Goal: Task Accomplishment & Management: Complete application form

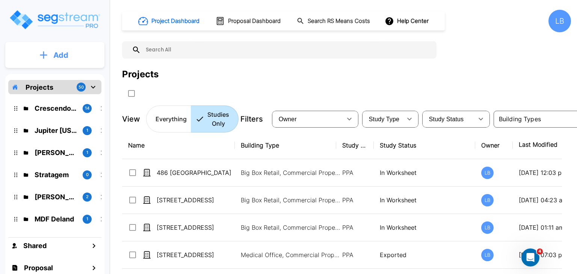
click at [60, 54] on p "Add" at bounding box center [60, 55] width 15 height 11
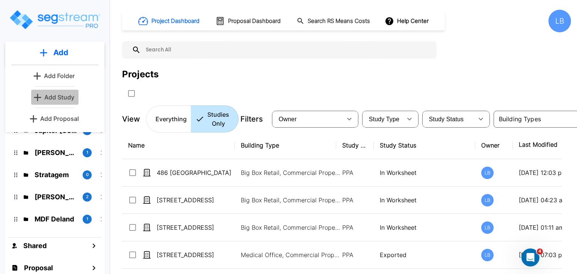
click at [65, 97] on p "Add Study" at bounding box center [59, 97] width 30 height 9
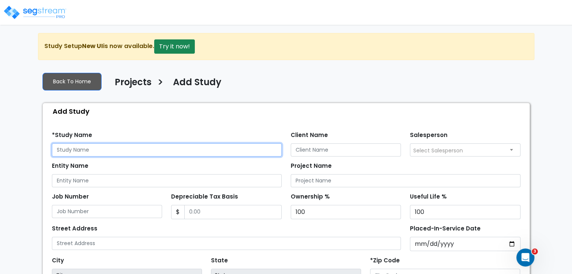
click at [104, 149] on input "text" at bounding box center [167, 150] width 230 height 13
type input "[STREET_ADDRESS]"
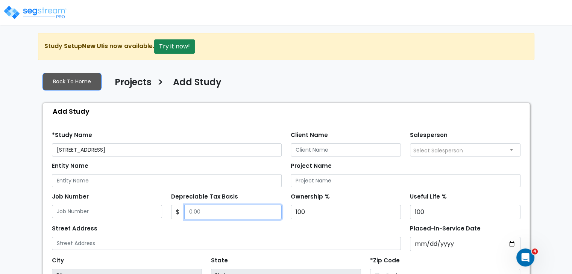
click at [206, 210] on input "Depreciable Tax Basis" at bounding box center [232, 212] width 97 height 14
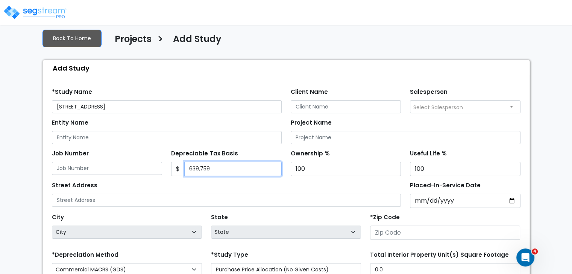
scroll to position [47, 0]
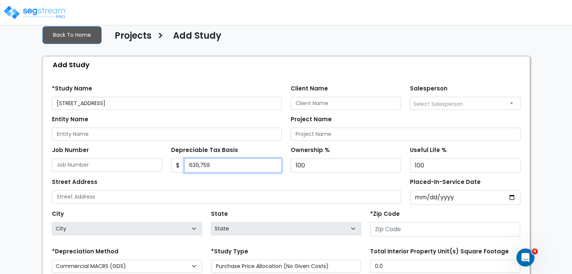
type input "639,759"
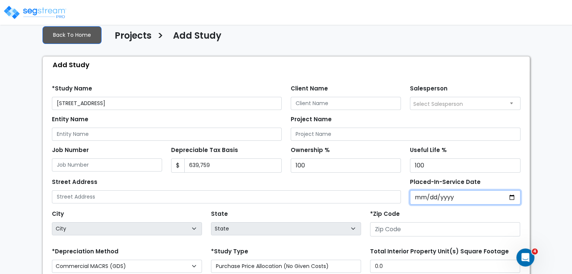
click at [420, 196] on input "Placed-In-Service Date" at bounding box center [465, 198] width 111 height 14
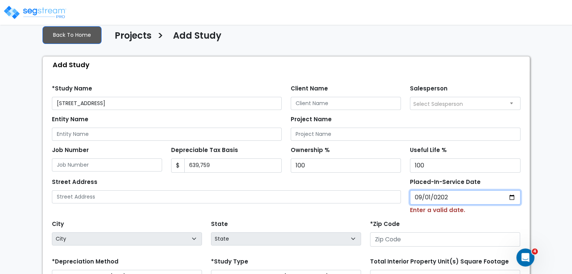
type input "[DATE]"
select select "2021"
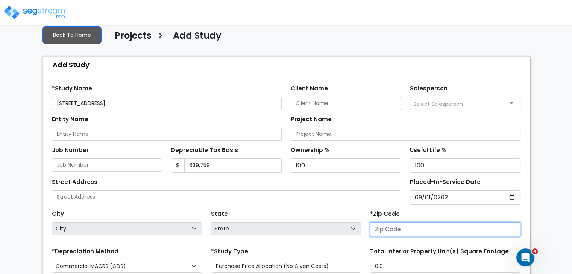
click at [407, 228] on input "number" at bounding box center [445, 230] width 150 height 14
type input "0"
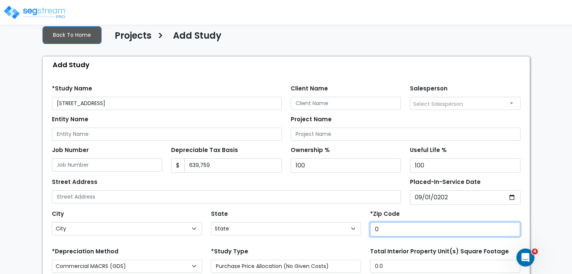
select select "National Average"
type input "02"
select select "MA"
type input "02458"
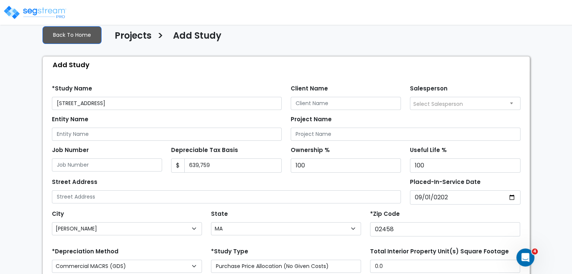
click at [323, 216] on div "State State National Average AB AK AL AR AZ BC CA CO CT DC DE FL GA HI" at bounding box center [285, 224] width 159 height 30
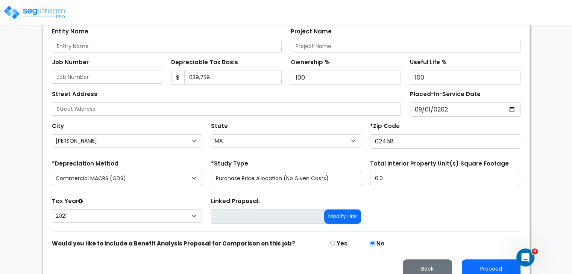
scroll to position [144, 0]
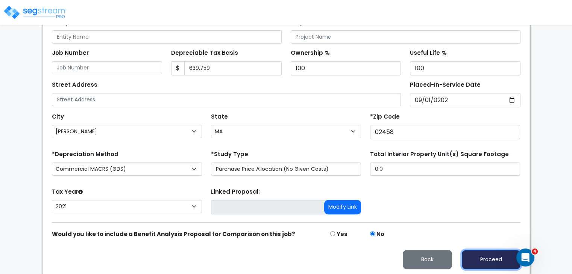
click at [470, 254] on button "Proceed" at bounding box center [491, 259] width 59 height 19
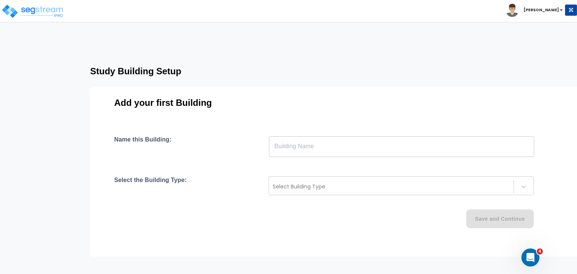
click at [345, 147] on input "text" at bounding box center [401, 146] width 265 height 21
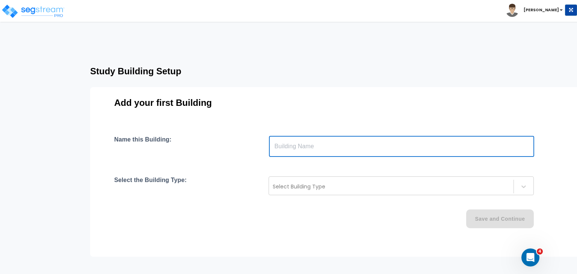
type input "Building"
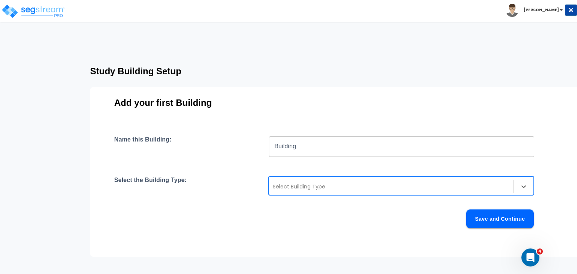
click at [311, 187] on div at bounding box center [391, 186] width 237 height 9
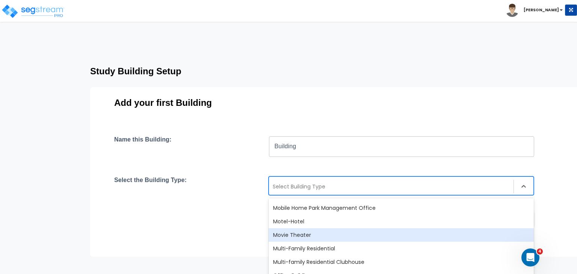
scroll to position [446, 0]
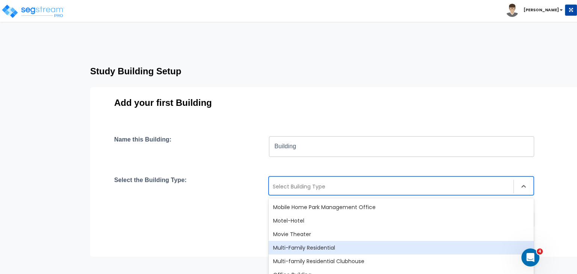
click at [321, 247] on div "Multi-Family Residential" at bounding box center [401, 248] width 265 height 14
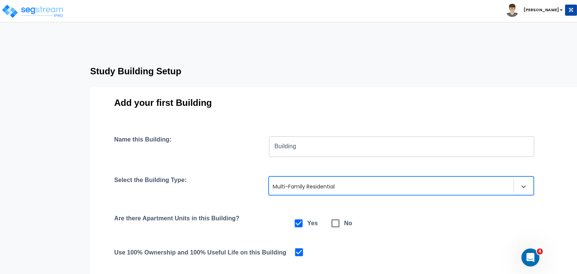
click at [374, 226] on div "Are there Apartment Units in this Building? Yes No" at bounding box center [335, 223] width 442 height 17
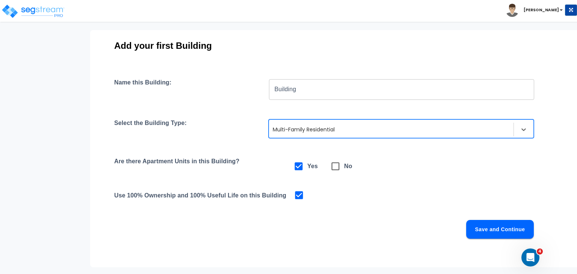
scroll to position [61, 0]
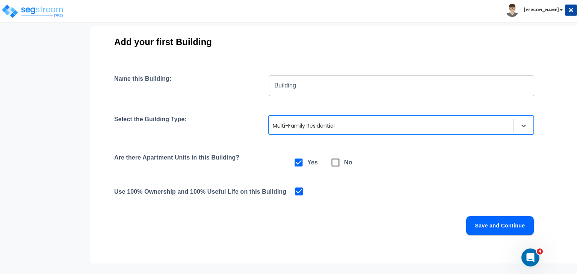
click at [479, 224] on button "Save and Continue" at bounding box center [500, 226] width 68 height 19
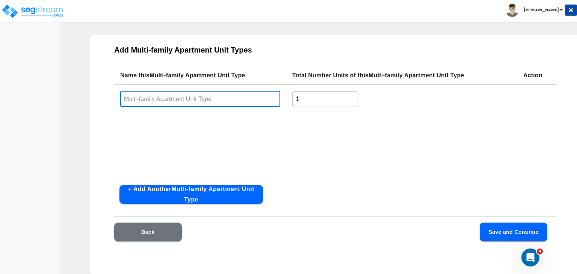
click at [153, 101] on input "text" at bounding box center [200, 99] width 160 height 16
type input "2 Bed 1 Bath"
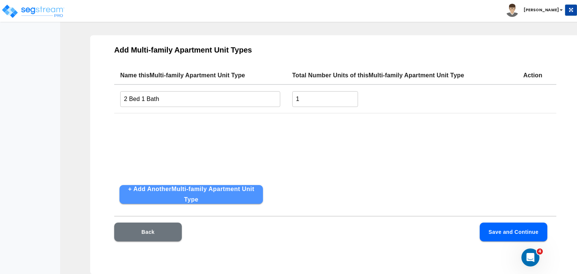
click at [245, 191] on button "+ Add Another Multi-family Apartment Unit Type" at bounding box center [192, 194] width 144 height 19
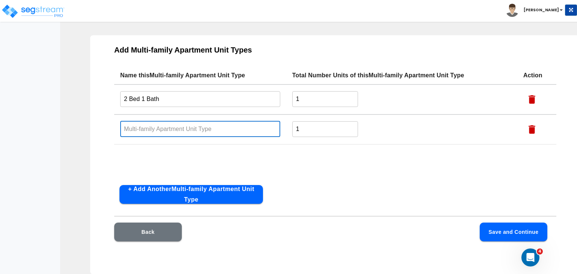
click at [168, 127] on input "text" at bounding box center [200, 129] width 160 height 16
type input "3 Bed 2 Bath"
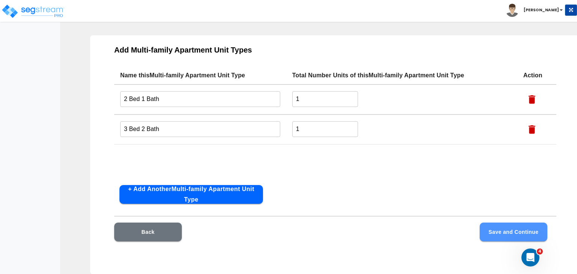
click at [497, 231] on button "Save and Continue" at bounding box center [514, 232] width 68 height 19
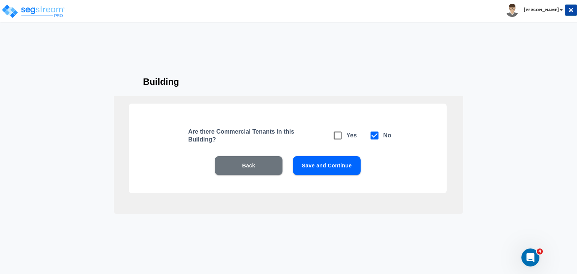
click at [332, 164] on button "Save and Continue" at bounding box center [327, 165] width 68 height 19
click at [322, 165] on button "Save and Continue" at bounding box center [327, 165] width 68 height 19
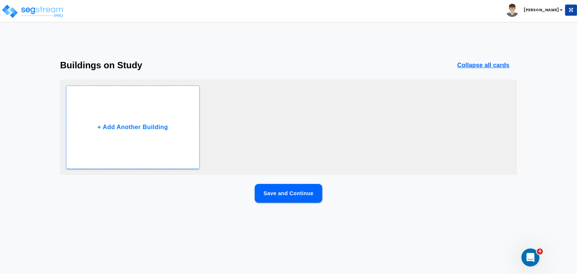
scroll to position [0, 0]
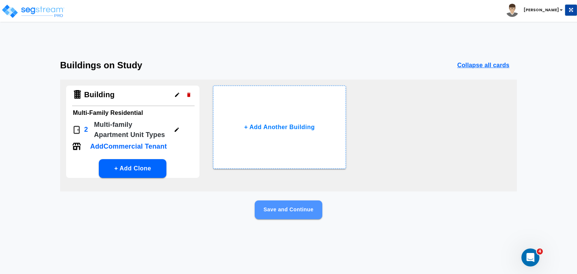
click at [300, 210] on button "Save and Continue" at bounding box center [289, 210] width 68 height 19
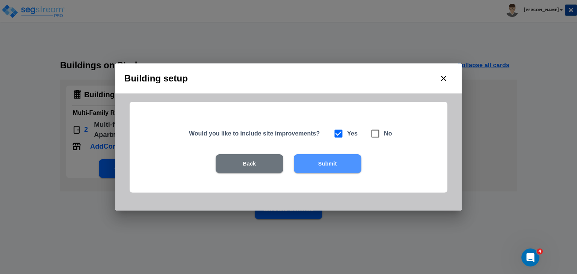
click at [331, 164] on button "Submit" at bounding box center [328, 163] width 68 height 19
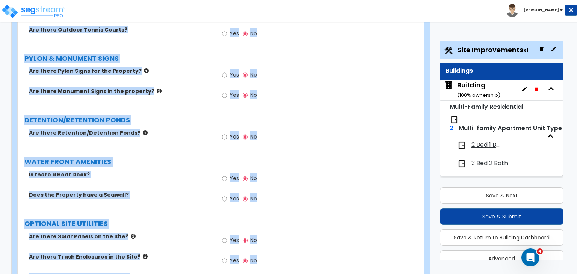
scroll to position [1322, 0]
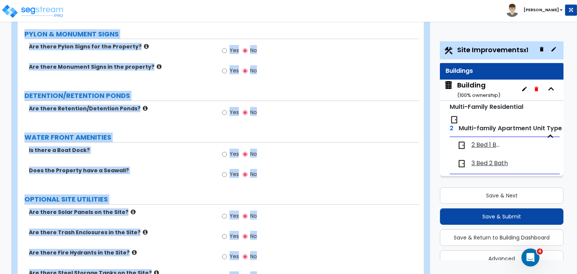
drag, startPoint x: 18, startPoint y: 48, endPoint x: 451, endPoint y: 292, distance: 497.1
copy div "Customize 7 Playstead Rd Property Units Site Improvements Import Values from Pr…"
click at [168, 167] on label "Does the Property have a Seawall?" at bounding box center [121, 171] width 184 height 8
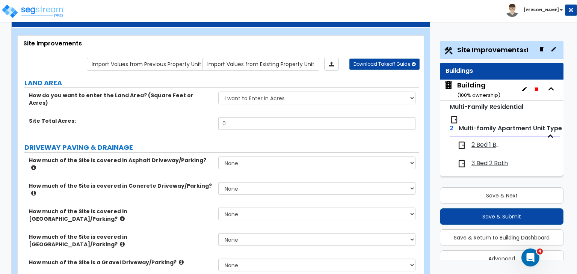
scroll to position [0, 0]
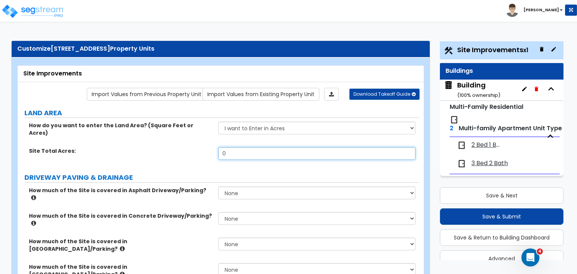
click at [232, 148] on input "0" at bounding box center [316, 153] width 197 height 13
type input ".13"
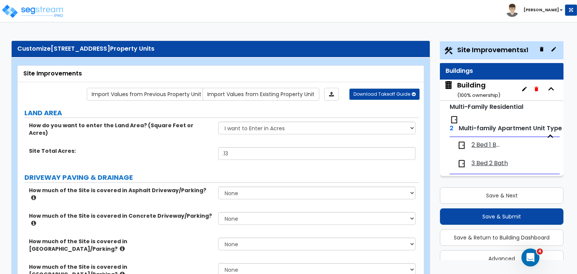
click at [200, 148] on div "Site Total Acres: .13" at bounding box center [219, 156] width 402 height 18
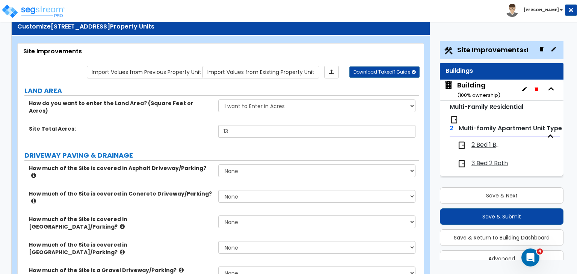
scroll to position [23, 0]
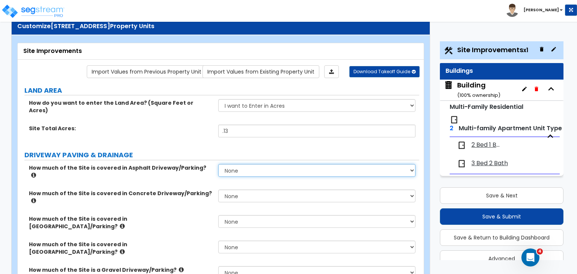
click at [245, 164] on select "None I want to Enter an Approximate Percentage I want to Enter the Square Foota…" at bounding box center [316, 170] width 197 height 13
select select "2"
click at [218, 164] on select "None I want to Enter an Approximate Percentage I want to Enter the Square Foota…" at bounding box center [316, 170] width 197 height 13
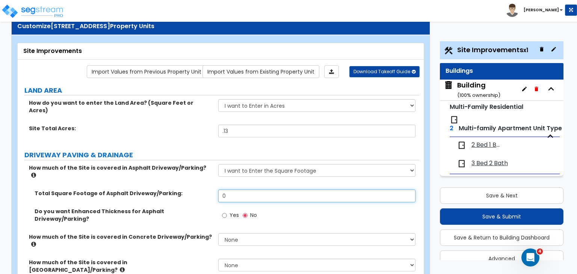
click at [239, 190] on input "0" at bounding box center [316, 196] width 197 height 13
type input "1,200"
click at [200, 133] on div "Site Total Acres: .13" at bounding box center [219, 134] width 402 height 18
click at [189, 170] on div "How much of the Site is covered in Asphalt Driveway/Parking? None I want to Ent…" at bounding box center [219, 177] width 402 height 26
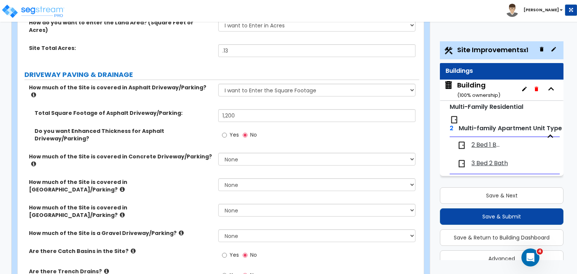
scroll to position [103, 0]
click at [125, 212] on icon at bounding box center [122, 215] width 5 height 6
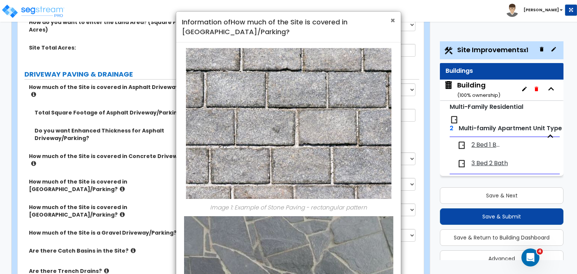
click at [391, 22] on span "×" at bounding box center [393, 20] width 5 height 11
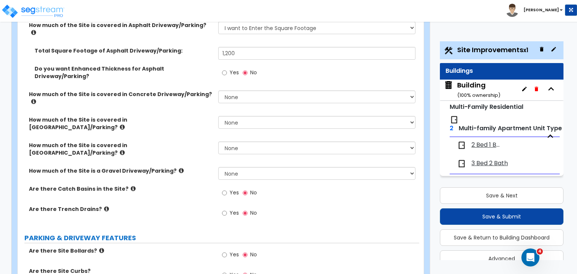
scroll to position [166, 0]
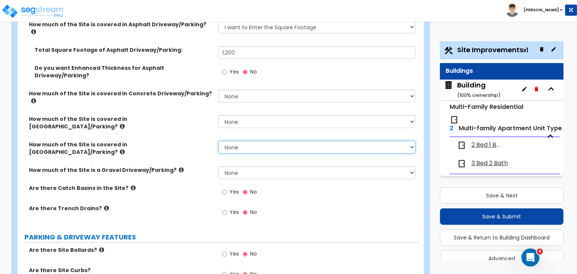
click at [230, 141] on select "None I want to Enter an Approximate Percentage I want to Enter the Square Foota…" at bounding box center [316, 147] width 197 height 13
select select "2"
click at [218, 141] on select "None I want to Enter an Approximate Percentage I want to Enter the Square Foota…" at bounding box center [316, 147] width 197 height 13
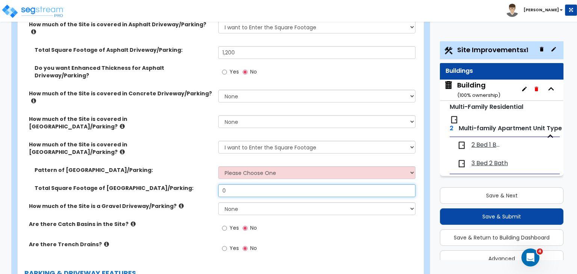
click at [232, 185] on input "0" at bounding box center [316, 191] width 197 height 13
type input "200"
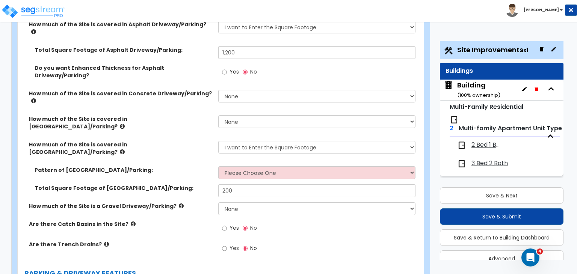
click at [187, 185] on div "Total Square Footage of Stone Driveway/Parking: 200" at bounding box center [219, 194] width 402 height 18
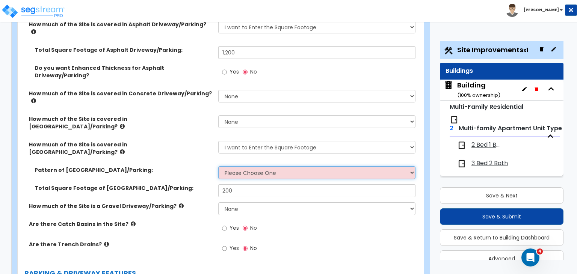
click at [238, 167] on select "Please Choose One Irregular Rectangular" at bounding box center [316, 173] width 197 height 13
select select "2"
click at [218, 167] on select "Please Choose One Irregular Rectangular" at bounding box center [316, 173] width 197 height 13
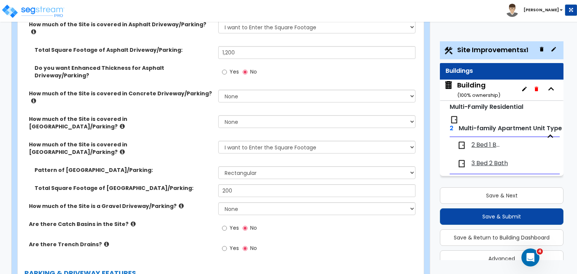
click at [181, 185] on label "Total Square Footage of Stone Driveway/Parking:" at bounding box center [124, 189] width 178 height 8
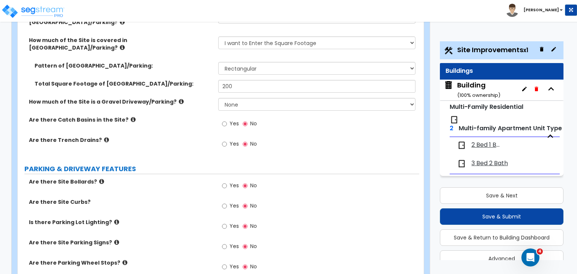
scroll to position [272, 0]
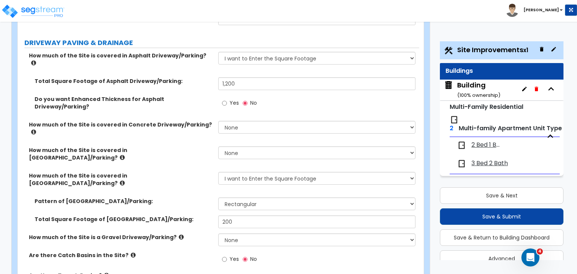
scroll to position [135, 0]
click at [194, 197] on div "Pattern of Stone Driveway/Parking: Please Choose One Irregular Rectangular" at bounding box center [219, 206] width 402 height 18
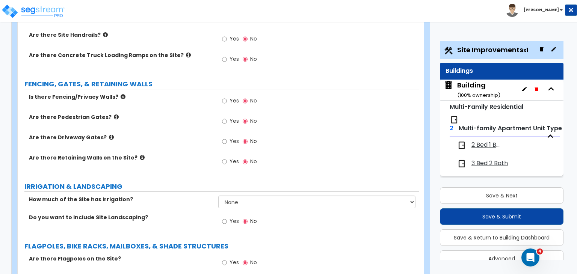
scroll to position [812, 0]
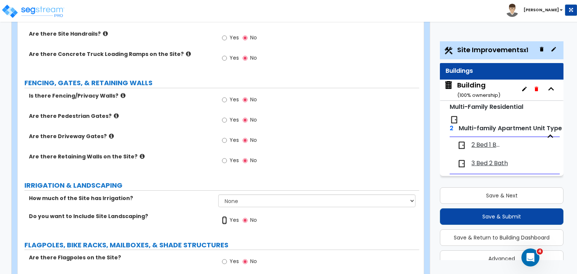
click at [224, 217] on input "Yes" at bounding box center [224, 221] width 5 height 8
radio input "true"
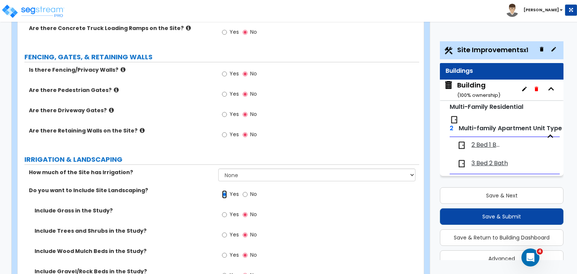
scroll to position [838, 0]
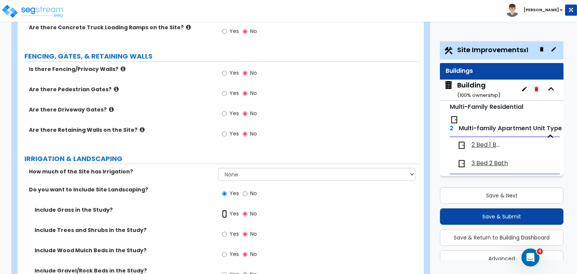
click at [225, 210] on input "Yes" at bounding box center [224, 214] width 5 height 8
radio input "true"
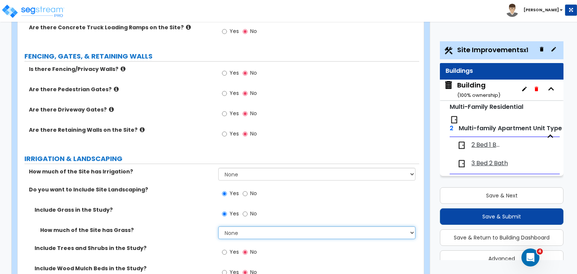
click at [238, 227] on select "None I want to Enter an Approximate Percentage I want to Enter the Square Foota…" at bounding box center [316, 233] width 197 height 13
select select "2"
click at [218, 227] on select "None I want to Enter an Approximate Percentage I want to Enter the Square Foota…" at bounding box center [316, 233] width 197 height 13
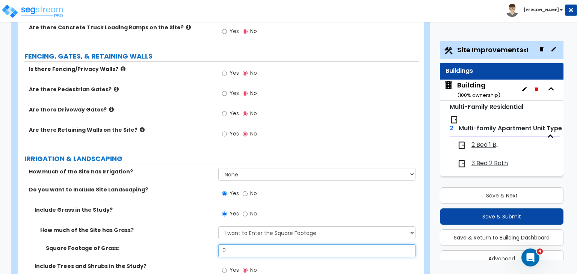
click at [238, 245] on input "0" at bounding box center [316, 251] width 197 height 13
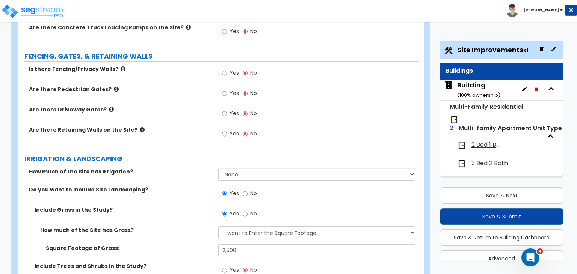
click at [190, 227] on div "How much of the Site has Grass? None I want to Enter an Approximate Percentage …" at bounding box center [219, 236] width 402 height 18
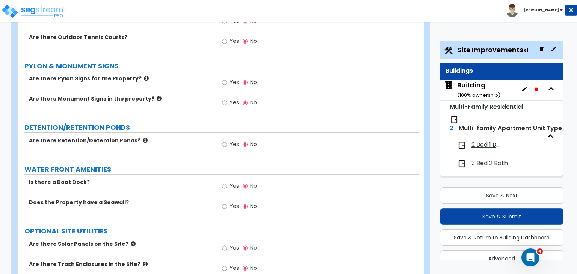
scroll to position [1534, 0]
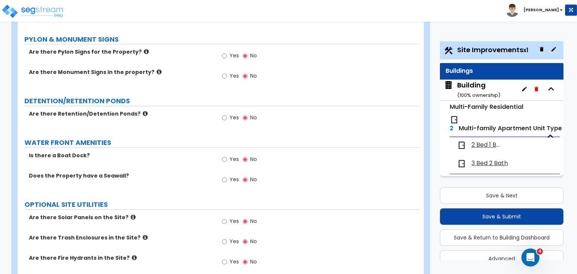
click at [186, 214] on label "Are there Solar Panels on the Site?" at bounding box center [121, 218] width 184 height 8
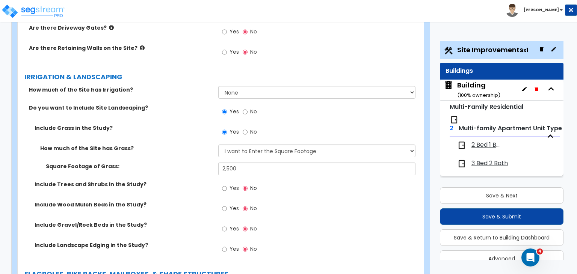
scroll to position [914, 0]
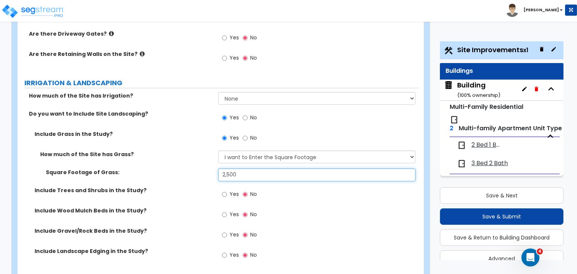
click at [243, 169] on input "2,500" at bounding box center [316, 175] width 197 height 13
type input "2,163"
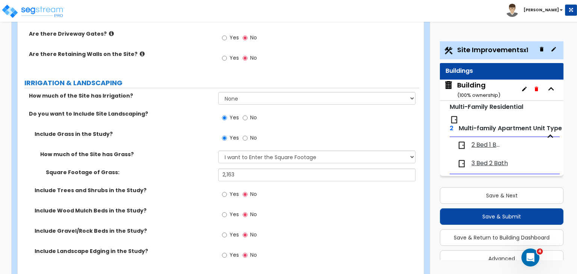
click at [192, 187] on label "Include Trees and Shrubs in the Study?" at bounding box center [124, 191] width 178 height 8
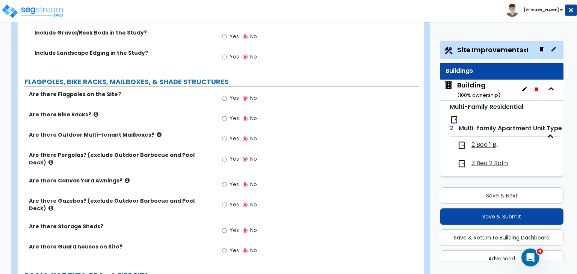
scroll to position [1118, 0]
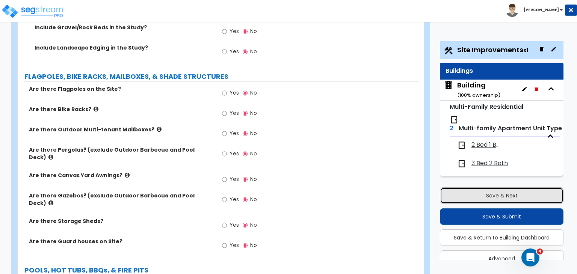
click at [475, 193] on button "Save & Next" at bounding box center [502, 196] width 124 height 17
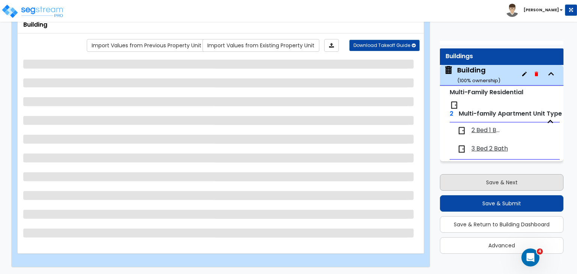
scroll to position [33, 0]
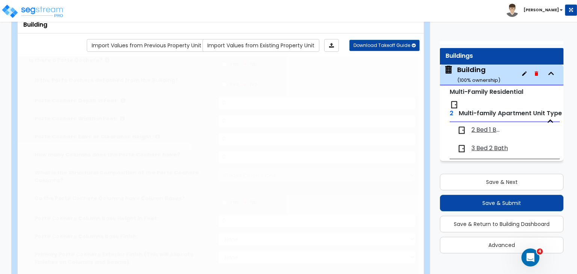
type input "1"
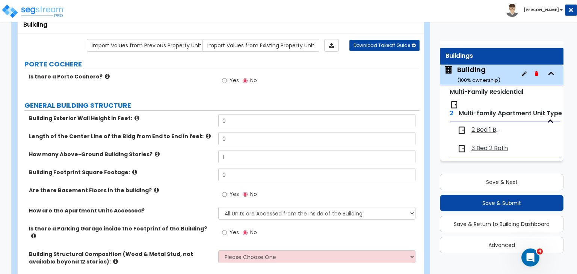
scroll to position [0, 0]
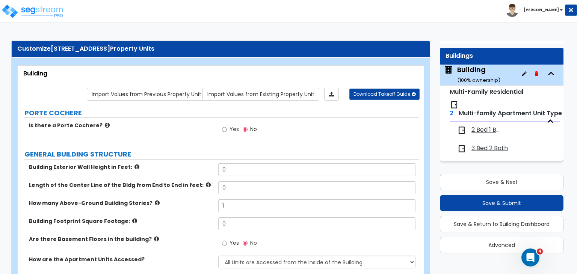
click at [18, 48] on div "Customize 7 Playstead Rd Property Units" at bounding box center [220, 49] width 407 height 9
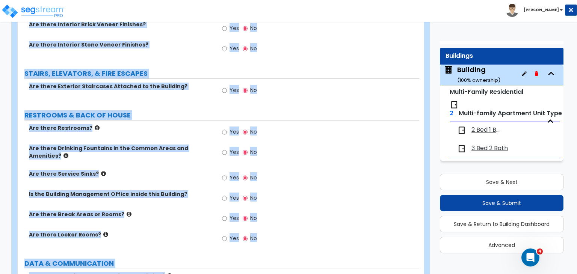
scroll to position [1095, 0]
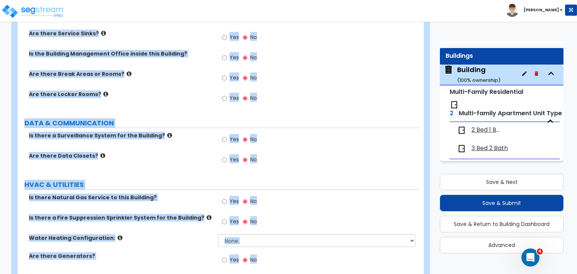
drag, startPoint x: 45, startPoint y: 48, endPoint x: 407, endPoint y: 292, distance: 436.1
copy div "e 7 Playstead Rd Property Units Building Import Values from Previous Property U…"
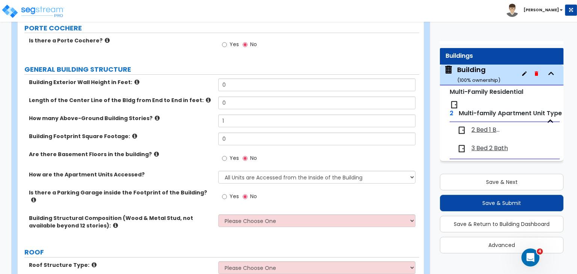
scroll to position [85, 0]
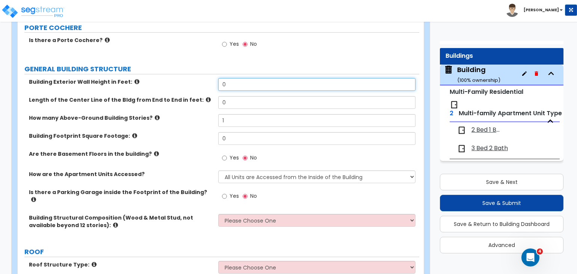
click at [239, 83] on input "0" at bounding box center [316, 84] width 197 height 13
type input "28"
click at [235, 101] on input "0" at bounding box center [316, 102] width 197 height 13
type input "46"
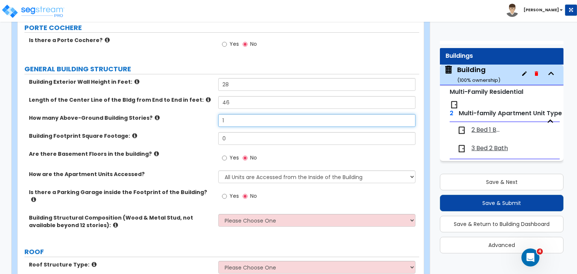
click at [232, 119] on input "1" at bounding box center [316, 120] width 197 height 13
click at [234, 119] on input "1" at bounding box center [316, 120] width 197 height 13
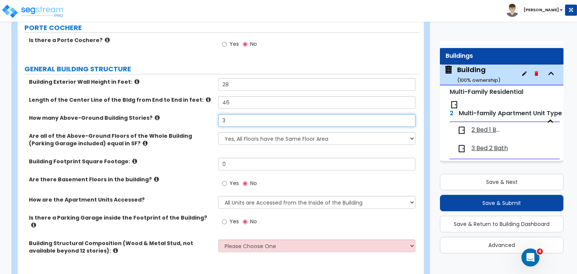
type input "3"
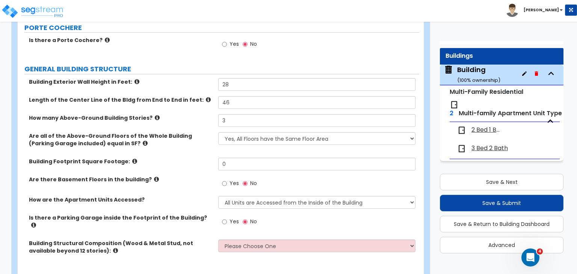
click at [50, 142] on label "Are all of the Above-Ground Floors of the Whole Building (Parking Garage includ…" at bounding box center [121, 139] width 184 height 15
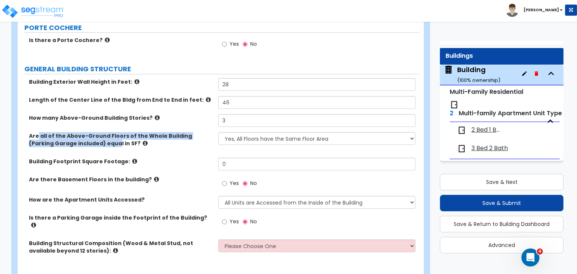
drag, startPoint x: 39, startPoint y: 136, endPoint x: 90, endPoint y: 145, distance: 51.6
click at [90, 145] on label "Are all of the Above-Ground Floors of the Whole Building (Parking Garage includ…" at bounding box center [121, 139] width 184 height 15
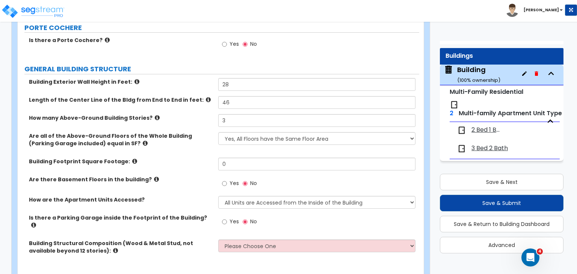
click at [27, 131] on div "How many Above-Ground Building Stories? 3" at bounding box center [219, 123] width 402 height 18
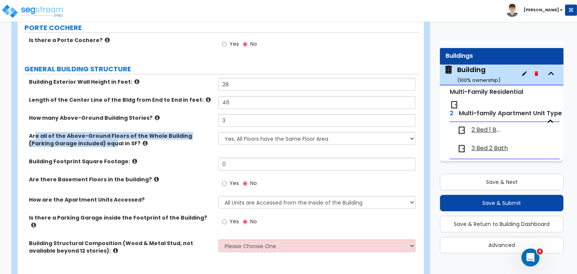
drag, startPoint x: 36, startPoint y: 136, endPoint x: 88, endPoint y: 143, distance: 53.1
click at [88, 143] on label "Are all of the Above-Ground Floors of the Whole Building (Parking Garage includ…" at bounding box center [121, 139] width 184 height 15
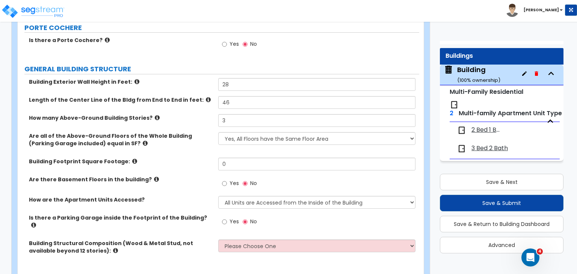
click at [68, 125] on div "How many Above-Ground Building Stories? 3" at bounding box center [219, 123] width 402 height 18
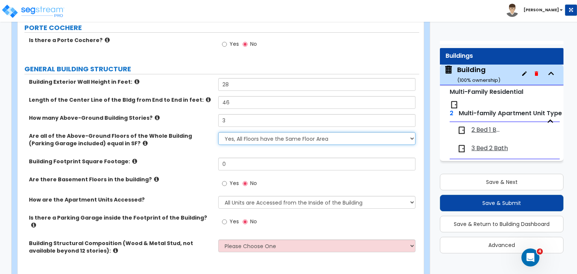
click at [255, 136] on select "Yes, All Floors have the Same Floor Area No, Not All Floor Areas are the Same" at bounding box center [316, 138] width 197 height 13
click at [218, 132] on select "Yes, All Floors have the Same Floor Area No, Not All Floor Areas are the Same" at bounding box center [316, 138] width 197 height 13
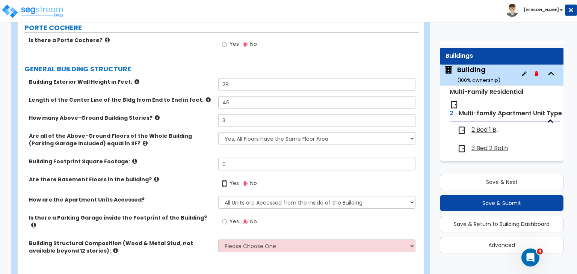
click at [225, 184] on input "Yes" at bounding box center [224, 184] width 5 height 8
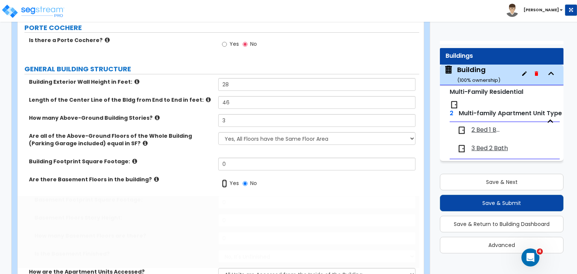
radio input "true"
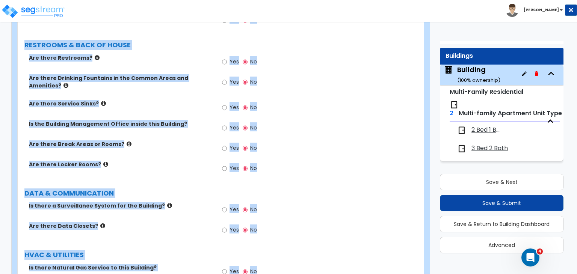
scroll to position [1252, 0]
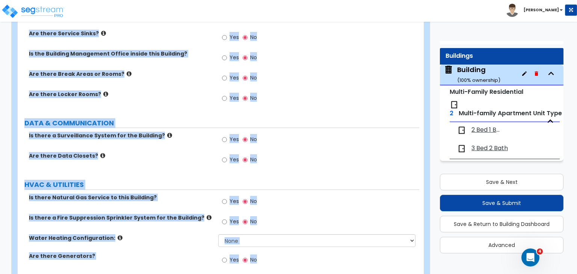
drag, startPoint x: 17, startPoint y: 31, endPoint x: 413, endPoint y: 292, distance: 474.0
copy div "Customize 7 Playstead Rd Property Units Building Import Values from Previous Pr…"
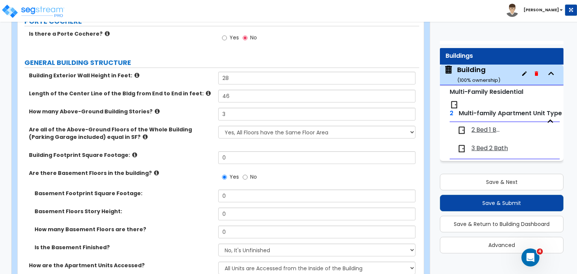
scroll to position [120, 0]
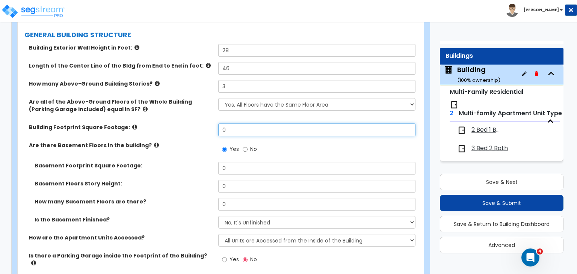
click at [237, 128] on input "0" at bounding box center [316, 130] width 197 height 13
type input "2,300"
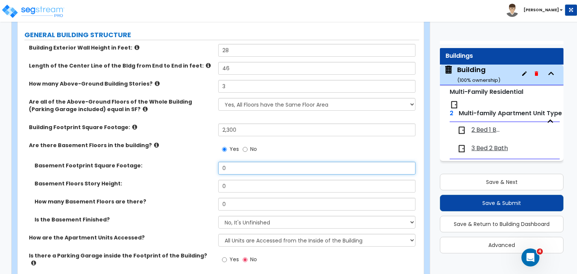
click at [234, 166] on input "0" at bounding box center [316, 168] width 197 height 13
type input "2,300"
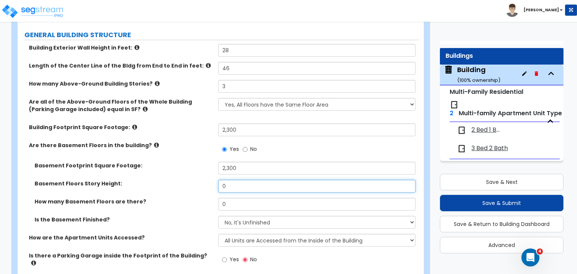
click at [234, 184] on input "0" at bounding box center [316, 186] width 197 height 13
type input "8"
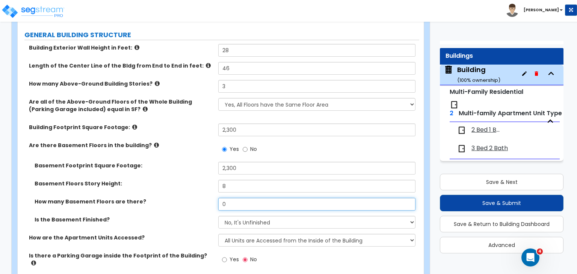
click at [234, 202] on input "0" at bounding box center [316, 204] width 197 height 13
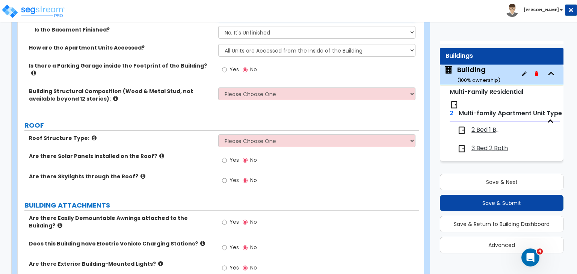
scroll to position [310, 0]
type input "1"
click at [254, 89] on select "Please Choose One Reinforced Concrete Structural Steel Brick Masonry CMU Masonr…" at bounding box center [316, 94] width 197 height 13
select select "7"
click at [218, 88] on select "Please Choose One Reinforced Concrete Structural Steel Brick Masonry CMU Masonr…" at bounding box center [316, 94] width 197 height 13
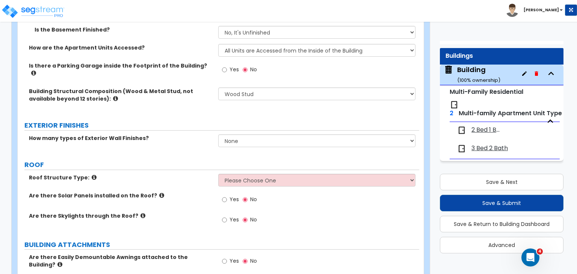
click at [109, 107] on div "Building Structural Composition (Wood & Metal Stud, not available beyond 12 sto…" at bounding box center [219, 101] width 402 height 26
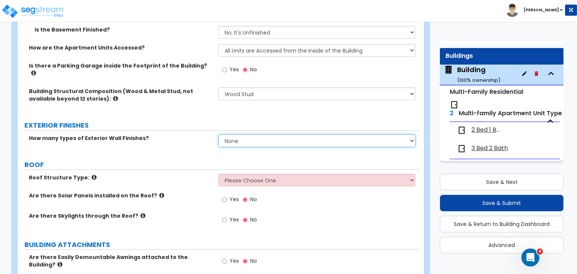
click at [232, 135] on select "None 1 2 3" at bounding box center [316, 141] width 197 height 13
select select "1"
click at [218, 135] on select "None 1 2 3" at bounding box center [316, 141] width 197 height 13
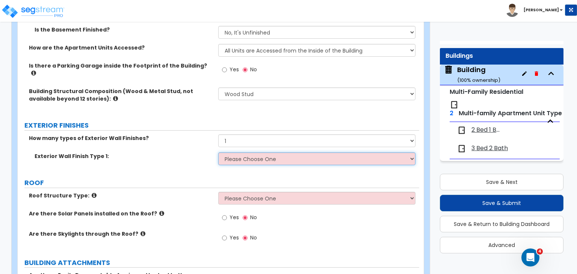
click at [227, 153] on select "Please Choose One No Finish/Shared Wall No Wall Brick Veneer Stone Veneer Wood …" at bounding box center [316, 159] width 197 height 13
select select "4"
click at [218, 153] on select "Please Choose One No Finish/Shared Wall No Wall Brick Veneer Stone Veneer Wood …" at bounding box center [316, 159] width 197 height 13
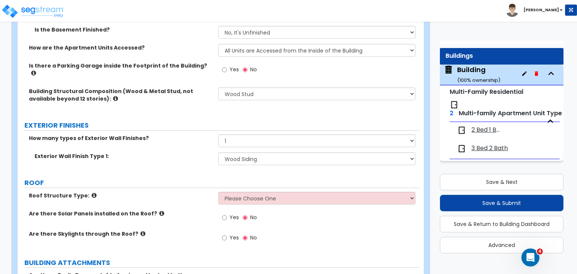
click at [182, 153] on label "Exterior Wall Finish Type 1:" at bounding box center [124, 157] width 178 height 8
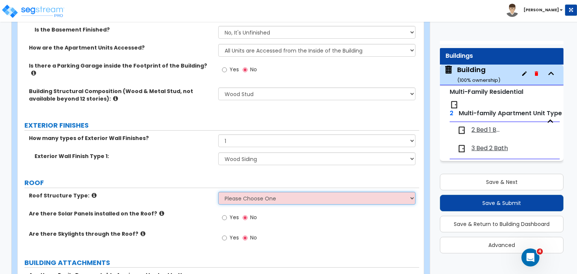
click at [234, 192] on select "Please Choose One Gable Roof Flat Roof Hybrid Gable & Flat Roof" at bounding box center [316, 198] width 197 height 13
select select "1"
click at [218, 192] on select "Please Choose One Gable Roof Flat Roof Hybrid Gable & Flat Roof" at bounding box center [316, 198] width 197 height 13
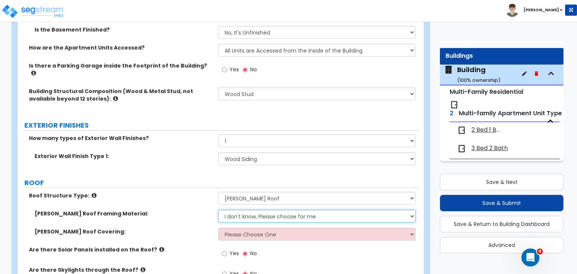
click at [244, 212] on select "I don't know, Please choose for me Metal Wood" at bounding box center [316, 216] width 197 height 13
select select "2"
click at [218, 210] on select "I don't know, Please choose for me Metal Wood" at bounding box center [316, 216] width 197 height 13
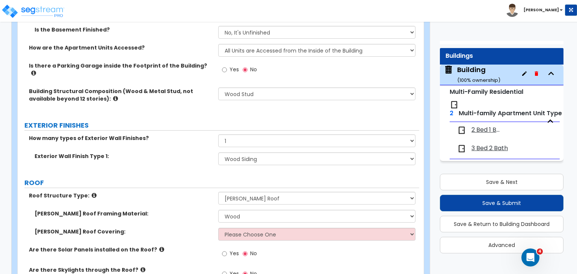
click at [182, 195] on div "Roof Structure Type: Please Choose One Gable Roof Flat Roof Hybrid Gable & Flat…" at bounding box center [219, 201] width 402 height 18
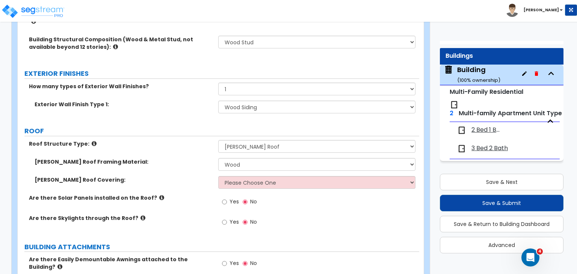
scroll to position [362, 0]
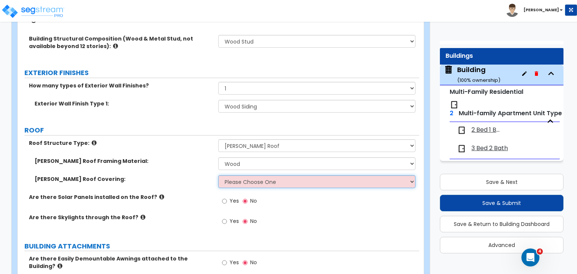
click at [229, 176] on select "Please Choose One Asphalt Shingle Clay Tile Wood Shingle Metal Shingle Standing…" at bounding box center [316, 182] width 197 height 13
select select "1"
click at [218, 176] on select "Please Choose One Asphalt Shingle Clay Tile Wood Shingle Metal Shingle Standing…" at bounding box center [316, 182] width 197 height 13
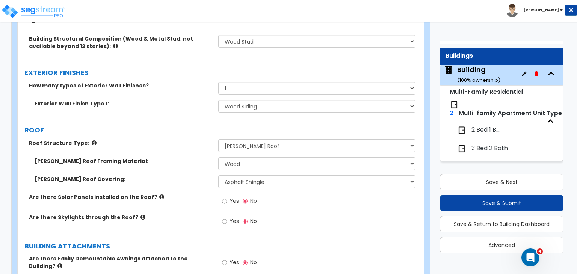
click at [189, 164] on div "Gable Roof Framing Material: I don't know, Please choose for me Metal Wood" at bounding box center [219, 166] width 402 height 18
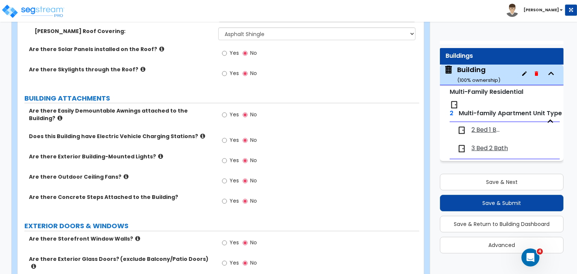
scroll to position [511, 0]
click at [223, 156] on input "Yes" at bounding box center [224, 160] width 5 height 8
radio input "true"
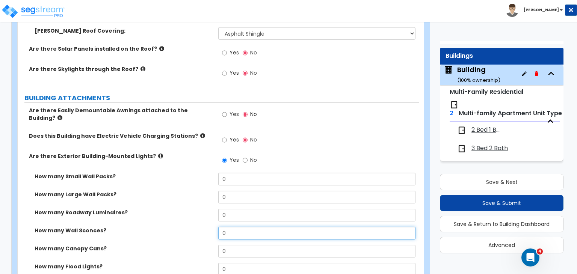
click at [232, 227] on input "0" at bounding box center [316, 233] width 197 height 13
type input "2"
click at [189, 209] on div "How many Roadway Luminaires? 0" at bounding box center [219, 218] width 402 height 18
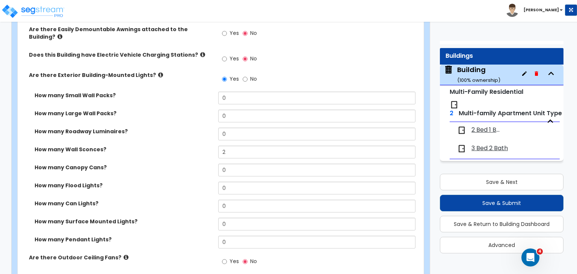
scroll to position [592, 0]
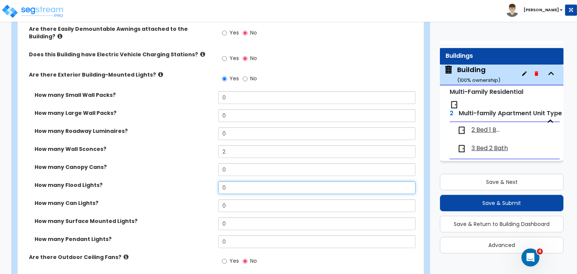
click at [232, 182] on input "0" at bounding box center [316, 188] width 197 height 13
type input "2"
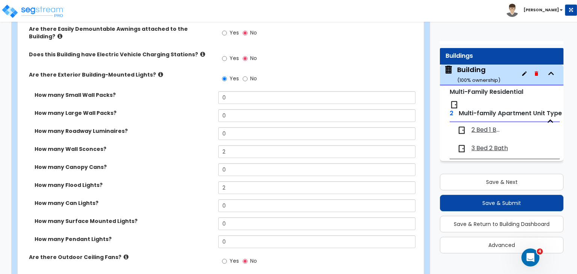
click at [187, 182] on div "How many Flood Lights? 2" at bounding box center [219, 191] width 402 height 18
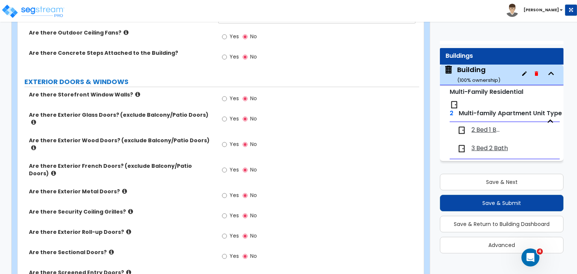
scroll to position [818, 0]
click at [226, 140] on input "Yes" at bounding box center [224, 144] width 5 height 8
radio input "true"
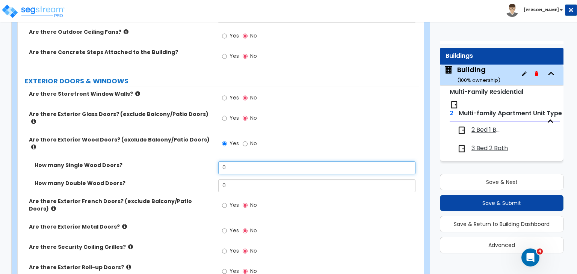
click at [236, 162] on input "0" at bounding box center [316, 168] width 197 height 13
type input "4"
click at [188, 162] on label "How many Single Wood Doors?" at bounding box center [124, 166] width 178 height 8
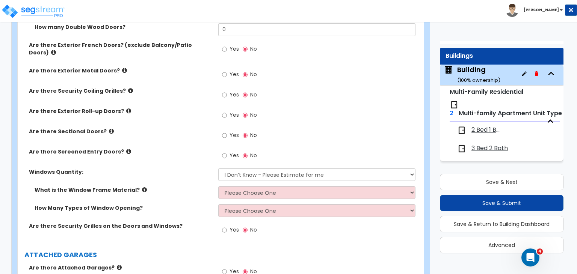
scroll to position [975, 0]
click at [178, 127] on div "Are there Sectional Doors? Yes No" at bounding box center [219, 137] width 402 height 20
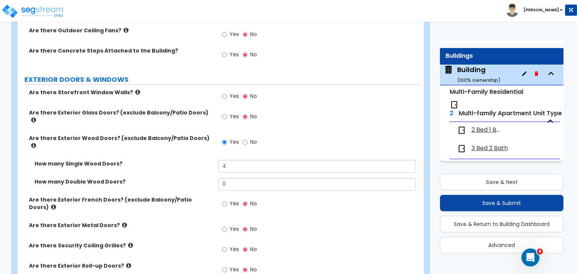
scroll to position [819, 0]
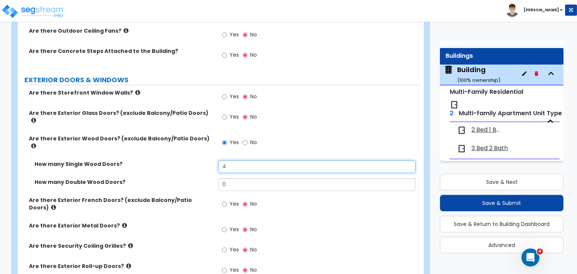
click at [233, 160] on input "4" at bounding box center [316, 166] width 197 height 13
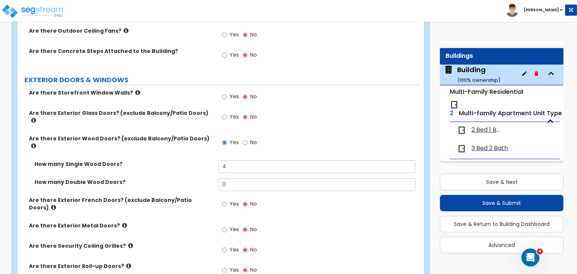
click at [190, 160] on div "How many Single Wood Doors? 4" at bounding box center [219, 169] width 402 height 18
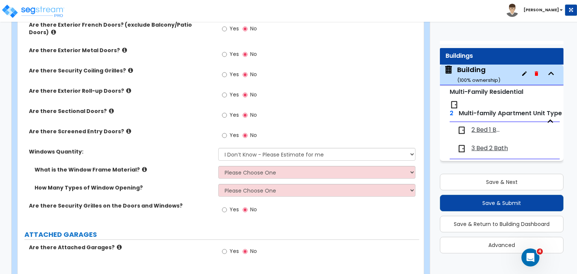
scroll to position [995, 0]
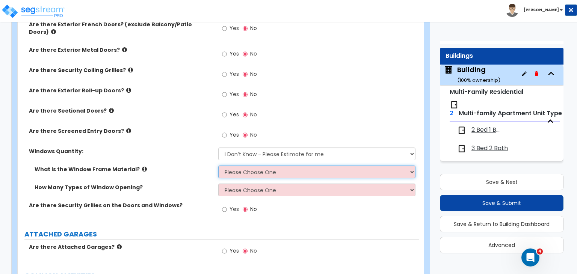
click at [239, 166] on select "Please Choose One Vinyl Aluminum Wood" at bounding box center [316, 172] width 197 height 13
select select "3"
click at [218, 166] on select "Please Choose One Vinyl Aluminum Wood" at bounding box center [316, 172] width 197 height 13
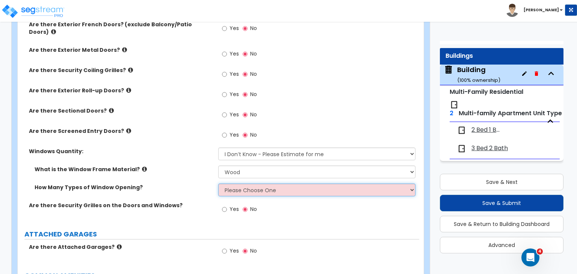
click at [242, 184] on select "Please Choose One 1 2 3 4" at bounding box center [316, 190] width 197 height 13
select select "1"
click at [218, 184] on select "Please Choose One 1 2 3 4" at bounding box center [316, 190] width 197 height 13
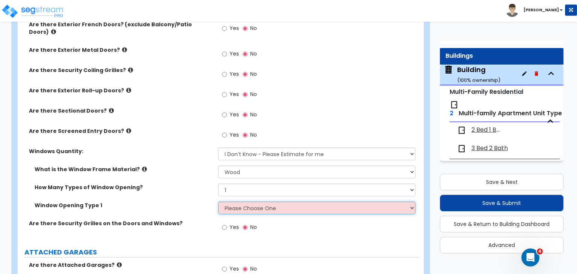
click at [244, 202] on select "Please Choose One Sliding Picture/Fixed Double/Single Hung Awning Swing" at bounding box center [316, 208] width 197 height 13
select select "3"
click at [218, 202] on select "Please Choose One Sliding Picture/Fixed Double/Single Hung Awning Swing" at bounding box center [316, 208] width 197 height 13
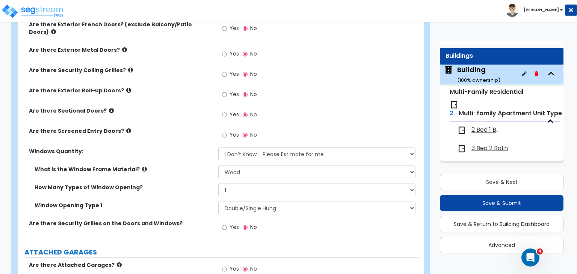
click at [182, 184] on div "How Many Types of Window Opening? Please Choose One 1 2 3 4" at bounding box center [219, 193] width 402 height 18
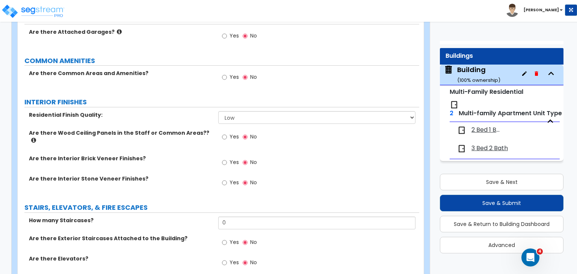
scroll to position [1180, 0]
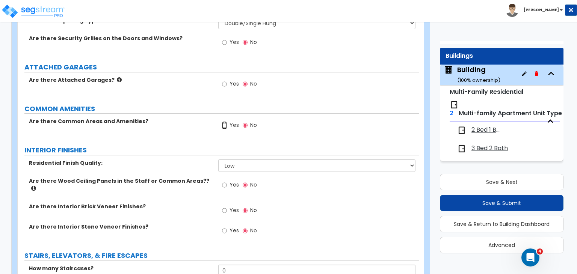
click at [224, 121] on input "Yes" at bounding box center [224, 125] width 5 height 8
radio input "true"
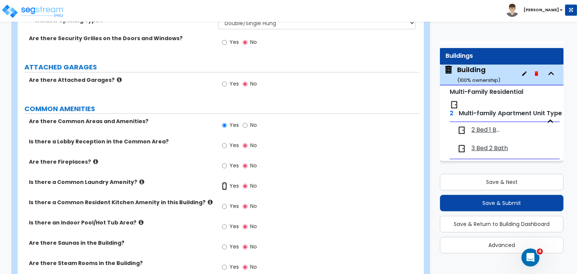
click at [226, 182] on input "Yes" at bounding box center [224, 186] width 5 height 8
radio input "true"
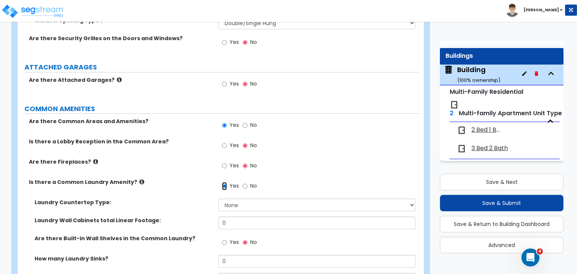
scroll to position [1228, 0]
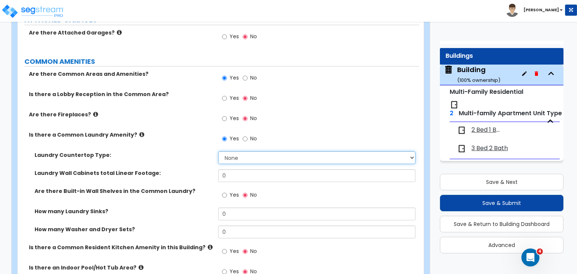
click at [235, 151] on select "None Plastic Laminate Solid Surface Stone Quartz Marble Tile Wood Stainless Ste…" at bounding box center [316, 157] width 197 height 13
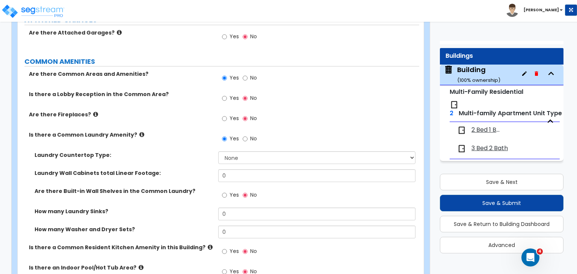
click at [204, 151] on div "Laundry Countertop Type: None Plastic Laminate Solid Surface Stone Quartz Marbl…" at bounding box center [219, 160] width 402 height 18
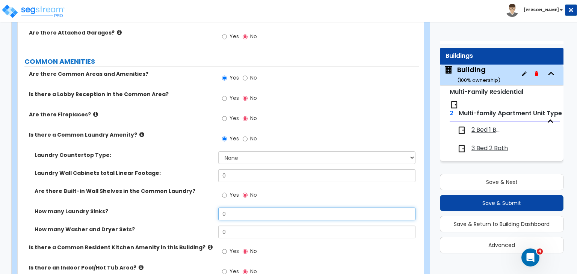
click at [232, 208] on input "0" at bounding box center [316, 214] width 197 height 13
type input "1"
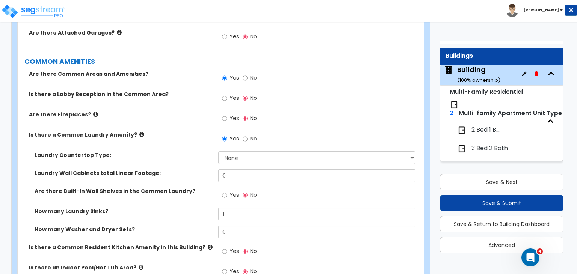
click at [180, 208] on div "How many Laundry Sinks? 1" at bounding box center [219, 217] width 402 height 18
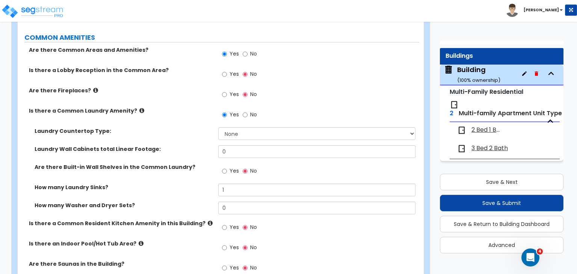
scroll to position [1252, 0]
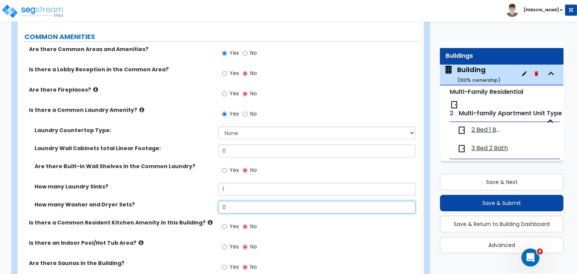
click at [233, 201] on input "0" at bounding box center [316, 207] width 197 height 13
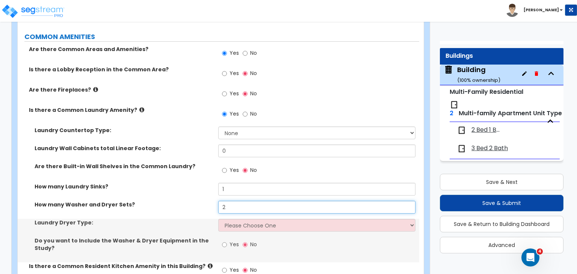
type input "2"
click at [183, 183] on div "How many Laundry Sinks? 1" at bounding box center [219, 192] width 402 height 18
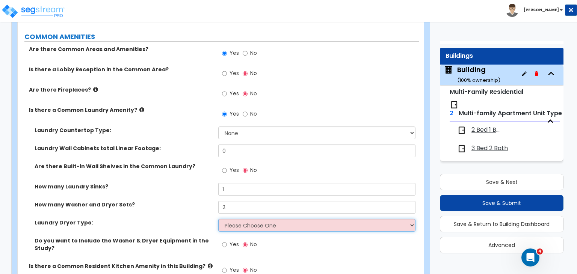
click at [228, 219] on select "Please Choose One Gas Electric" at bounding box center [316, 225] width 197 height 13
select select "1"
click at [218, 219] on select "Please Choose One Gas Electric" at bounding box center [316, 225] width 197 height 13
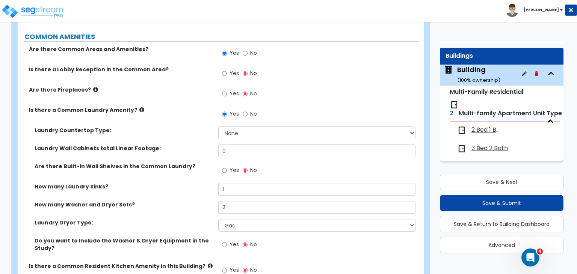
click at [185, 201] on div "How many Washer and Dryer Sets? 2" at bounding box center [219, 210] width 402 height 18
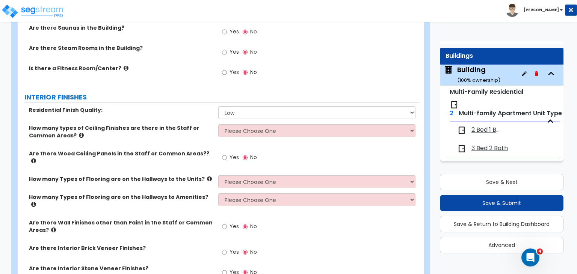
scroll to position [1532, 0]
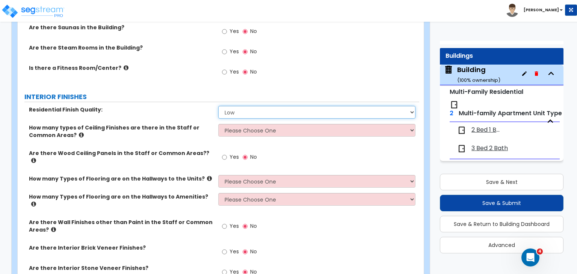
click at [231, 106] on select "Low Average High" at bounding box center [316, 112] width 197 height 13
select select "1"
click at [218, 106] on select "Low Average High" at bounding box center [316, 112] width 197 height 13
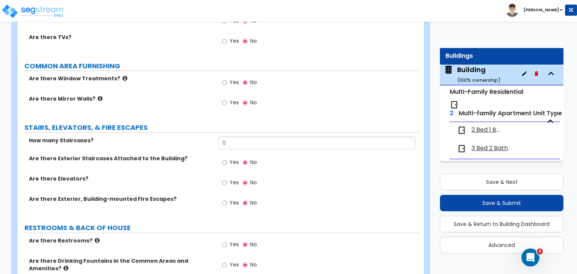
scroll to position [1924, 0]
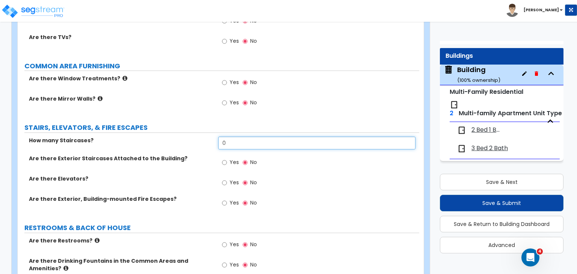
click at [230, 137] on input "0" at bounding box center [316, 143] width 197 height 13
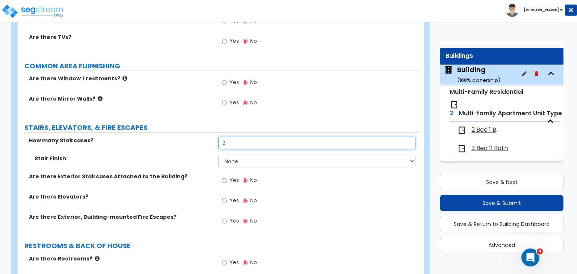
type input "2"
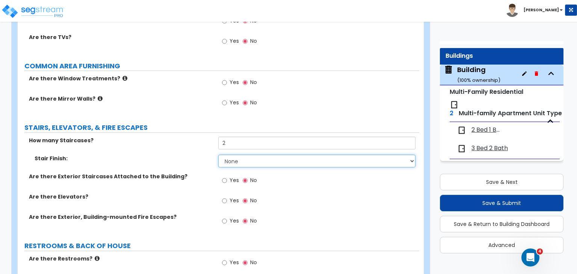
click at [226, 155] on select "None Tile Wood Laminate VCT Sheet Carpet Sheet Vinyl Carpet Tile" at bounding box center [316, 161] width 197 height 13
select select "2"
click at [218, 155] on select "None Tile Wood Laminate VCT Sheet Carpet Sheet Vinyl Carpet Tile" at bounding box center [316, 161] width 197 height 13
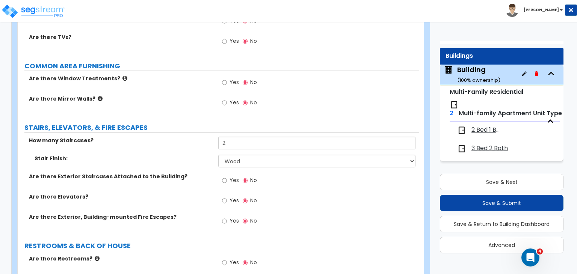
click at [184, 193] on label "Are there Elevators?" at bounding box center [121, 197] width 184 height 8
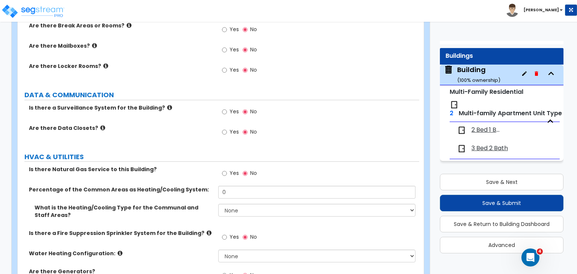
scroll to position [2252, 0]
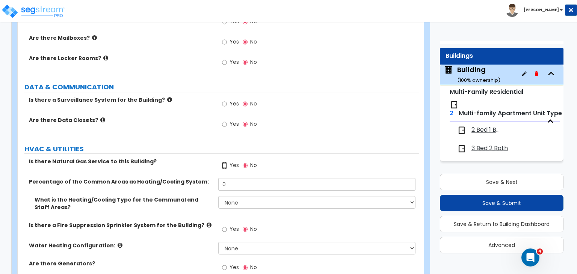
click at [224, 162] on input "Yes" at bounding box center [224, 166] width 5 height 8
radio input "true"
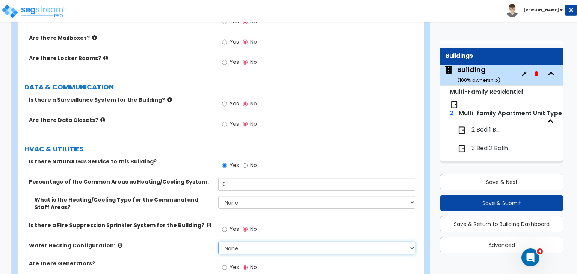
click at [236, 242] on select "None Water Heater for Multiple Units Water Heater for Individual Units" at bounding box center [316, 248] width 197 height 13
select select "2"
click at [218, 242] on select "None Water Heater for Multiple Units Water Heater for Individual Units" at bounding box center [316, 248] width 197 height 13
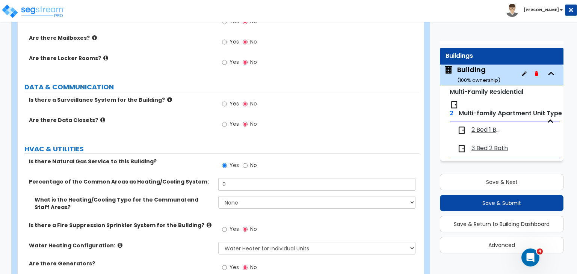
click at [183, 242] on label "Water Heating Configuration:" at bounding box center [121, 246] width 184 height 8
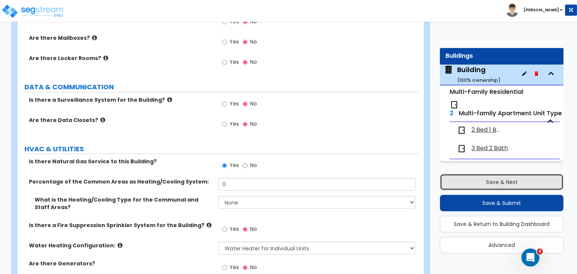
click at [489, 179] on button "Save & Next" at bounding box center [502, 182] width 124 height 17
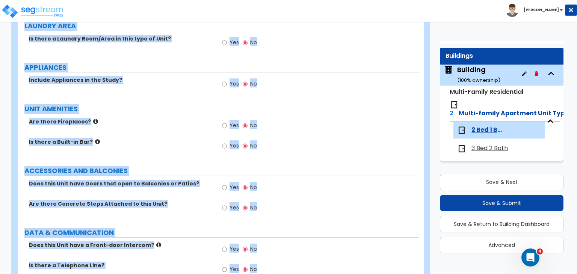
scroll to position [926, 0]
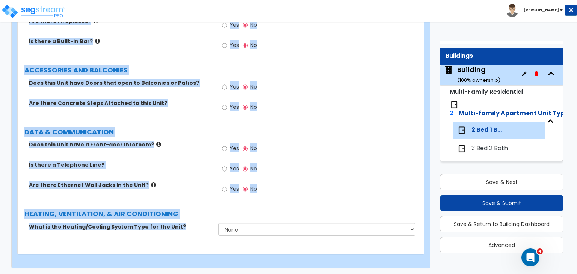
drag, startPoint x: 17, startPoint y: 47, endPoint x: 551, endPoint y: 292, distance: 587.5
copy div "Customize 7 Playstead Rd Property Units 2 Bed 1 Bath Import Values from Previou…"
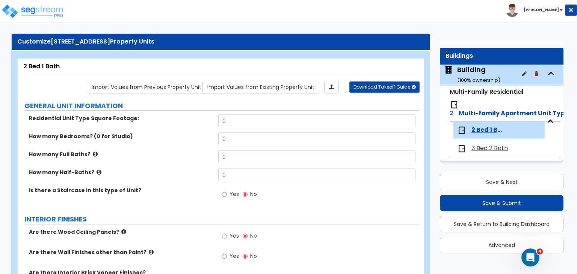
scroll to position [0, 0]
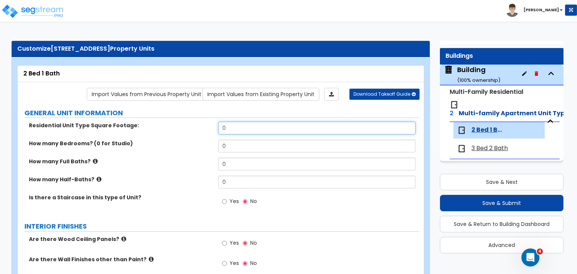
click at [242, 127] on input "0" at bounding box center [316, 128] width 197 height 13
type input "1,150"
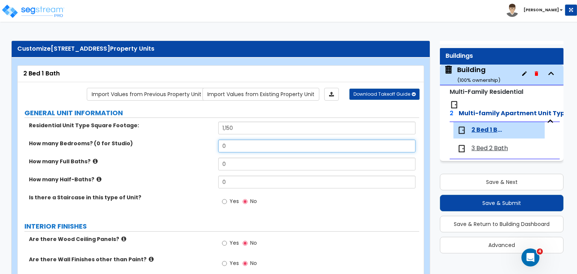
click at [243, 148] on input "0" at bounding box center [316, 146] width 197 height 13
type input "2"
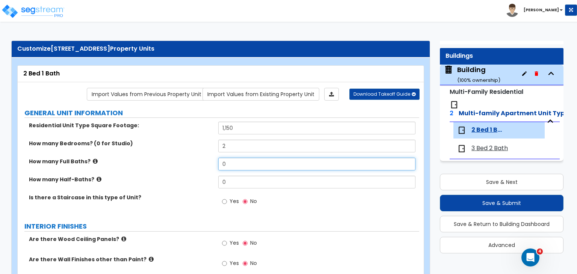
click at [244, 164] on input "0" at bounding box center [316, 164] width 197 height 13
type input "1"
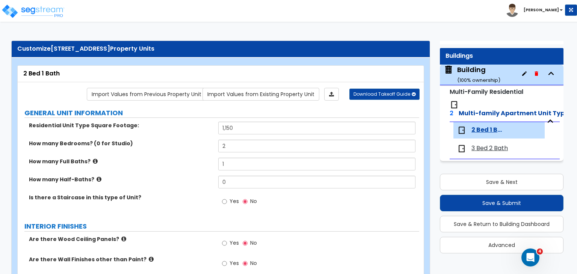
click at [191, 177] on label "How many Half-Baths?" at bounding box center [121, 180] width 184 height 8
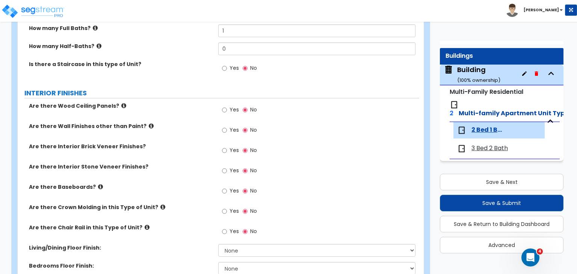
scroll to position [134, 0]
click at [173, 115] on div "Are there Wood Ceiling Panels? Yes No" at bounding box center [219, 112] width 402 height 20
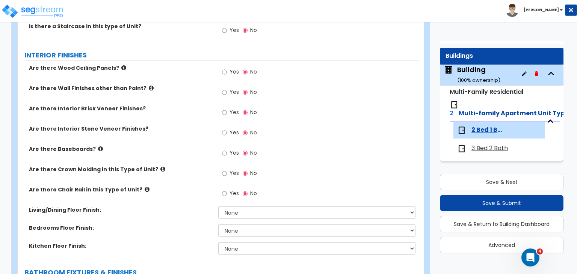
scroll to position [186, 0]
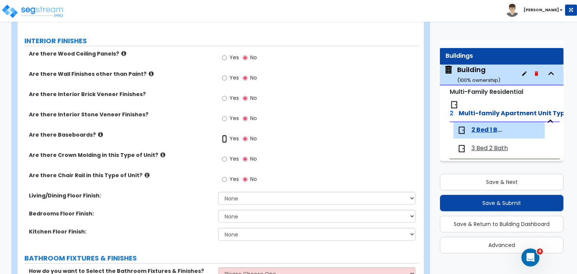
click at [224, 138] on input "Yes" at bounding box center [224, 139] width 5 height 8
radio input "true"
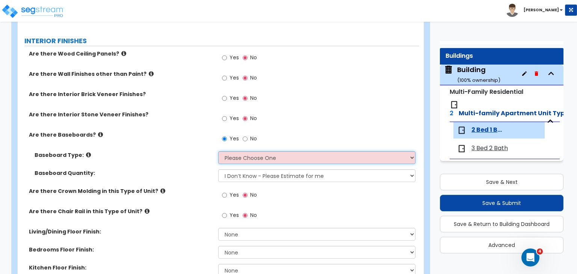
click at [240, 154] on select "Please Choose One Wood Vinyl Carpet Tile" at bounding box center [316, 157] width 197 height 13
select select "1"
click at [218, 151] on select "Please Choose One Wood Vinyl Carpet Tile" at bounding box center [316, 157] width 197 height 13
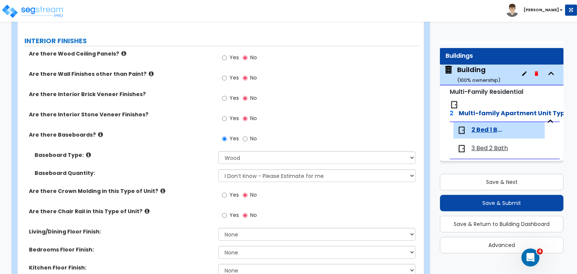
click at [182, 140] on div "Are there Baseboards? Yes No" at bounding box center [219, 141] width 402 height 20
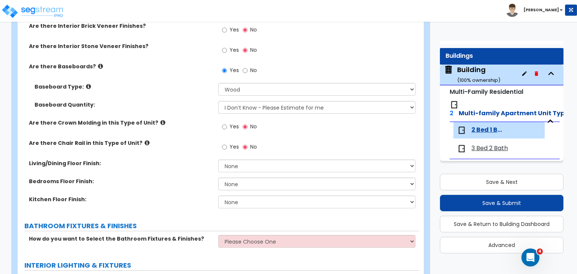
scroll to position [255, 0]
click at [224, 125] on input "Yes" at bounding box center [224, 126] width 5 height 8
radio input "true"
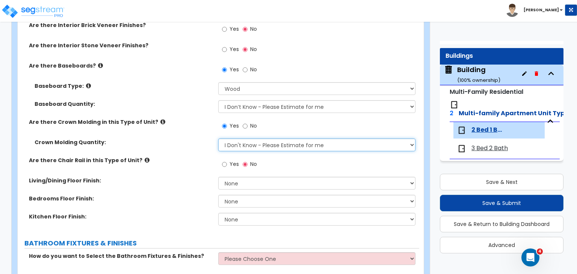
click at [243, 142] on select "I Don't Know - Please Estimate for me I want to Enter the Linear Footage" at bounding box center [316, 145] width 197 height 13
click at [218, 139] on select "I Don't Know - Please Estimate for me I want to Enter the Linear Footage" at bounding box center [316, 145] width 197 height 13
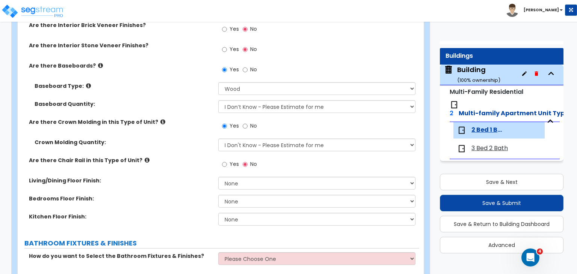
click at [187, 147] on div "Crown Molding Quantity: I Don't Know - Please Estimate for me I want to Enter t…" at bounding box center [219, 148] width 402 height 18
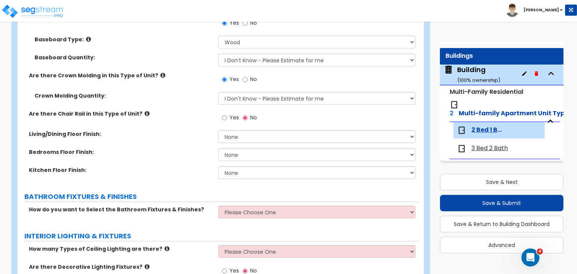
scroll to position [303, 0]
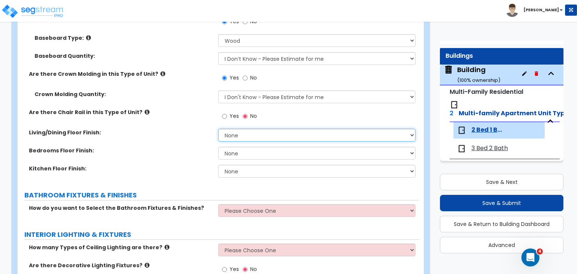
click at [239, 135] on select "None Tile Flooring Hardwood Flooring Resilient Laminate Flooring VCT Flooring S…" at bounding box center [316, 135] width 197 height 13
select select "2"
click at [218, 129] on select "None Tile Flooring Hardwood Flooring Resilient Laminate Flooring VCT Flooring S…" at bounding box center [316, 135] width 197 height 13
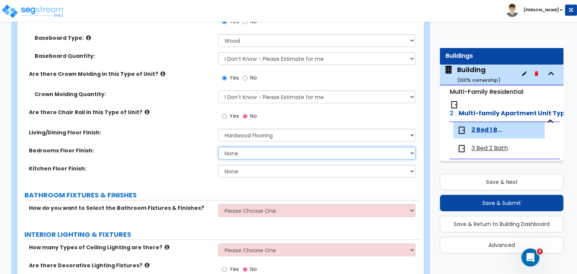
click at [239, 153] on select "None Tile Flooring Hardwood Flooring Resilient Laminate Flooring VCT Flooring S…" at bounding box center [316, 153] width 197 height 13
select select "2"
click at [218, 147] on select "None Tile Flooring Hardwood Flooring Resilient Laminate Flooring VCT Flooring S…" at bounding box center [316, 153] width 197 height 13
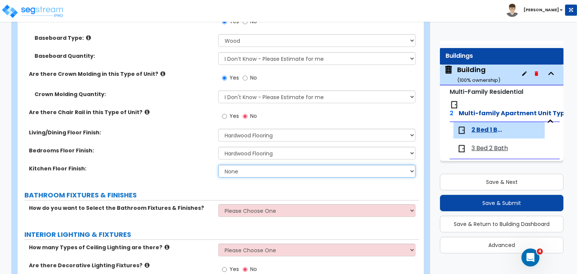
click at [239, 170] on select "None Tile Flooring Hardwood Flooring Resilient Laminate Flooring VCT Flooring S…" at bounding box center [316, 171] width 197 height 13
select select "2"
click at [218, 165] on select "None Tile Flooring Hardwood Flooring Resilient Laminate Flooring VCT Flooring S…" at bounding box center [316, 171] width 197 height 13
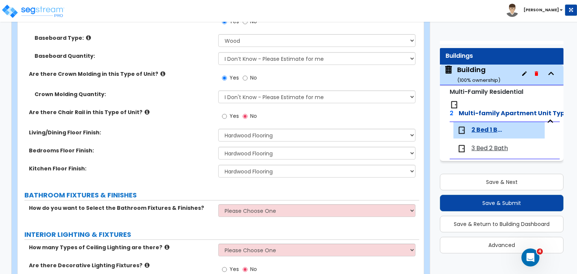
click at [188, 168] on label "Kitchen Floor Finish:" at bounding box center [121, 169] width 184 height 8
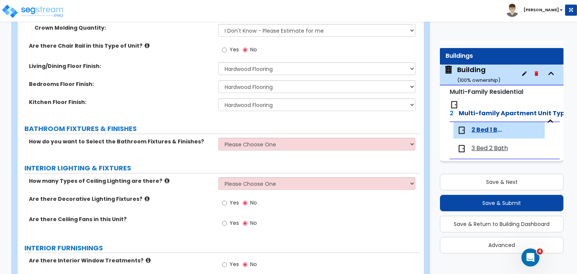
scroll to position [381, 0]
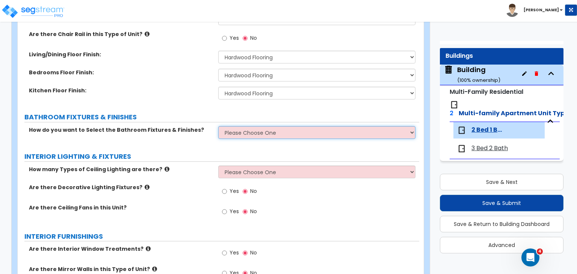
click at [227, 133] on select "Please Choose One Select the type of Fixtures and Finishes only for one Bath an…" at bounding box center [316, 132] width 197 height 13
select select "1"
click at [218, 126] on select "Please Choose One Select the type of Fixtures and Finishes only for one Bath an…" at bounding box center [316, 132] width 197 height 13
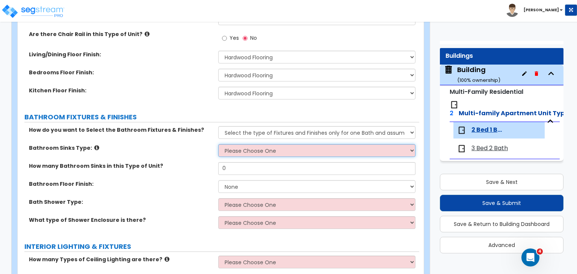
click at [239, 151] on select "Please Choose One Wall-mounted Pedestal-mounted Vanity-mounted" at bounding box center [316, 150] width 197 height 13
select select "1"
click at [218, 144] on select "Please Choose One Wall-mounted Pedestal-mounted Vanity-mounted" at bounding box center [316, 150] width 197 height 13
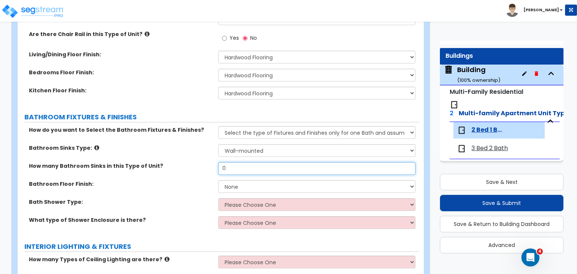
click at [243, 168] on input "0" at bounding box center [316, 168] width 197 height 13
type input "1"
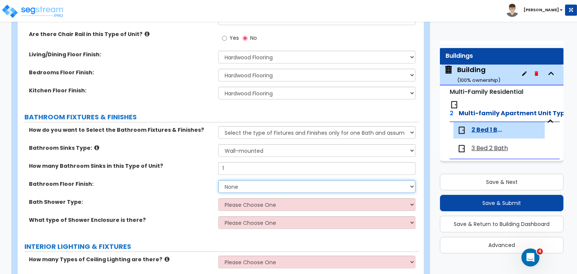
click at [252, 185] on select "None Tile Flooring Hardwood Flooring Resilient Laminate Flooring VCT Flooring S…" at bounding box center [316, 186] width 197 height 13
select select "2"
click at [218, 180] on select "None Tile Flooring Hardwood Flooring Resilient Laminate Flooring VCT Flooring S…" at bounding box center [316, 186] width 197 height 13
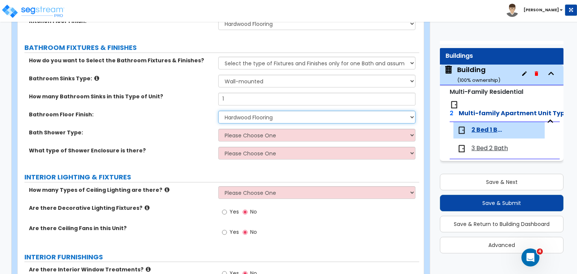
scroll to position [451, 0]
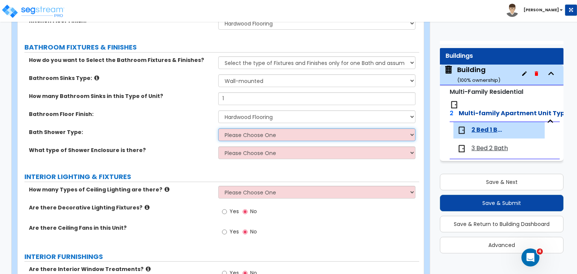
click at [248, 133] on select "Please Choose One Standalone Shower Bathtub - Shower Combination" at bounding box center [316, 135] width 197 height 13
select select "2"
click at [218, 129] on select "Please Choose One Standalone Shower Bathtub - Shower Combination" at bounding box center [316, 135] width 197 height 13
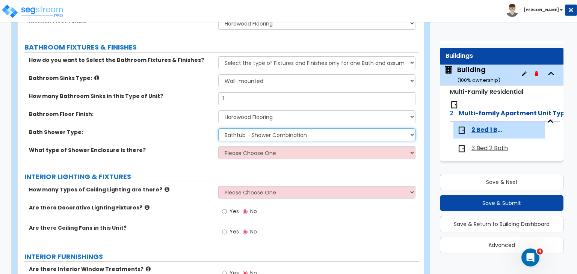
click at [252, 136] on select "Please Choose One Standalone Shower Bathtub - Shower Combination" at bounding box center [316, 135] width 197 height 13
click at [218, 129] on select "Please Choose One Standalone Shower Bathtub - Shower Combination" at bounding box center [316, 135] width 197 height 13
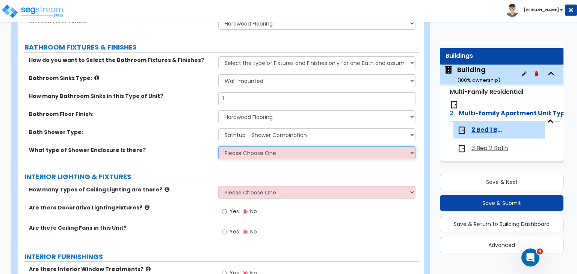
click at [252, 155] on select "Please Choose One Curtain & Rod Glass Sliding Doors Glass Hinged Doors" at bounding box center [316, 153] width 197 height 13
select select "1"
click at [218, 147] on select "Please Choose One Curtain & Rod Glass Sliding Doors Glass Hinged Doors" at bounding box center [316, 153] width 197 height 13
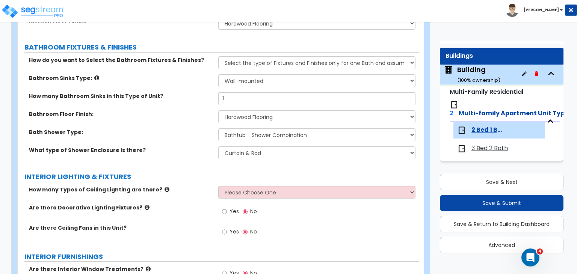
click at [186, 157] on div "What type of Shower Enclosure is there? Please Choose One Curtain & Rod Glass S…" at bounding box center [219, 156] width 402 height 18
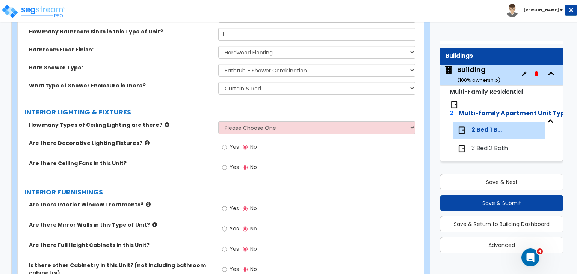
scroll to position [516, 0]
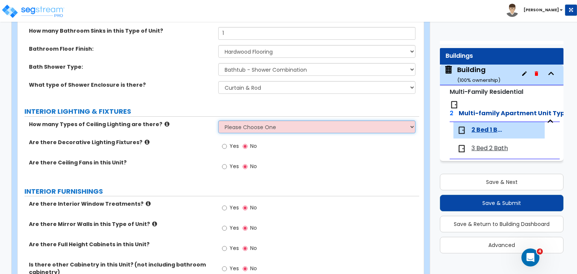
click at [235, 128] on select "Please Choose One 1 2 3" at bounding box center [316, 127] width 197 height 13
select select "1"
click at [218, 121] on select "Please Choose One 1 2 3" at bounding box center [316, 127] width 197 height 13
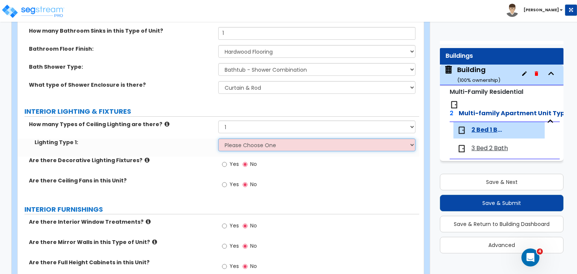
click at [241, 142] on select "Please Choose One LED Surface-Mounted LED Recessed Fluorescent Surface-Mounted …" at bounding box center [316, 145] width 197 height 13
select select "5"
click at [218, 139] on select "Please Choose One LED Surface-Mounted LED Recessed Fluorescent Surface-Mounted …" at bounding box center [316, 145] width 197 height 13
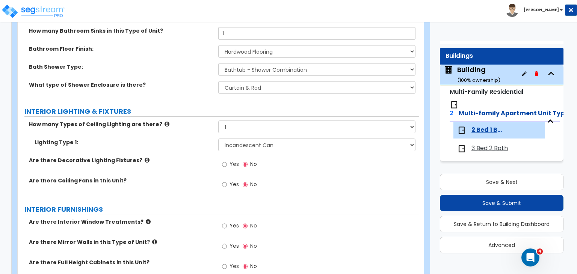
click at [189, 163] on div "Are there Decorative Lighting Fixtures? Yes No" at bounding box center [219, 167] width 402 height 20
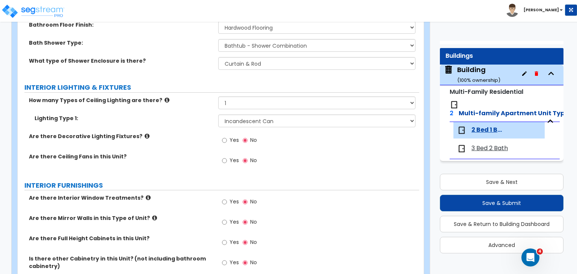
scroll to position [544, 0]
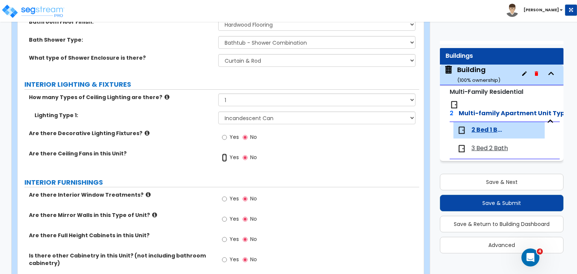
click at [225, 156] on input "Yes" at bounding box center [224, 158] width 5 height 8
radio input "true"
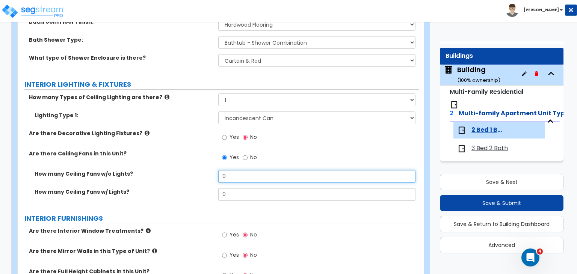
click at [235, 176] on input "0" at bounding box center [316, 176] width 197 height 13
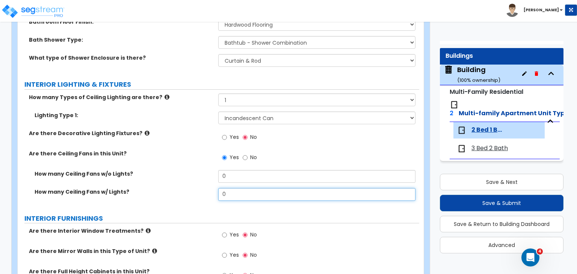
click at [236, 192] on input "0" at bounding box center [316, 194] width 197 height 13
type input "3"
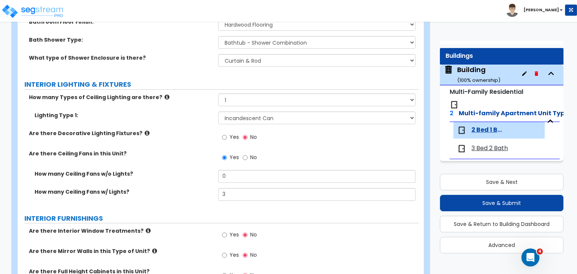
click at [182, 195] on div "How many Ceiling Fans w/ Lights? 3" at bounding box center [219, 197] width 402 height 18
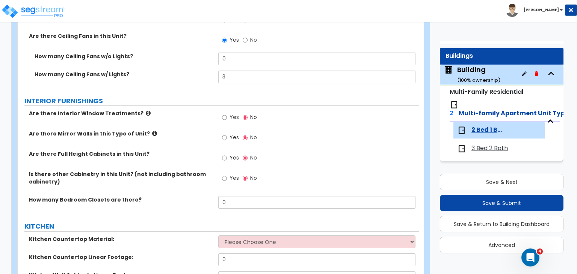
scroll to position [662, 0]
click at [224, 157] on input "Yes" at bounding box center [224, 158] width 5 height 8
radio input "true"
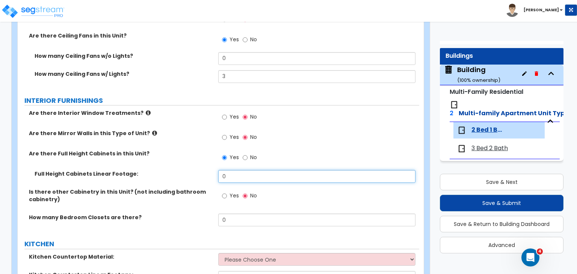
drag, startPoint x: 235, startPoint y: 176, endPoint x: 201, endPoint y: 170, distance: 33.5
click at [201, 170] on div "Full Height Cabinets Linear Footage: 0" at bounding box center [219, 179] width 402 height 18
type input "4"
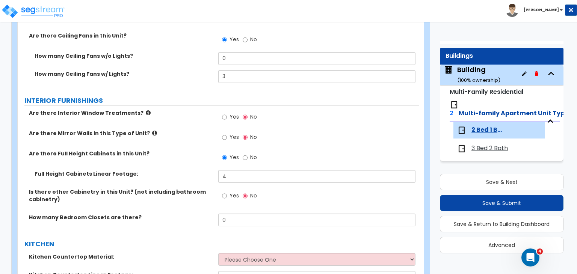
click at [187, 173] on label "Full Height Cabinets Linear Footage:" at bounding box center [124, 174] width 178 height 8
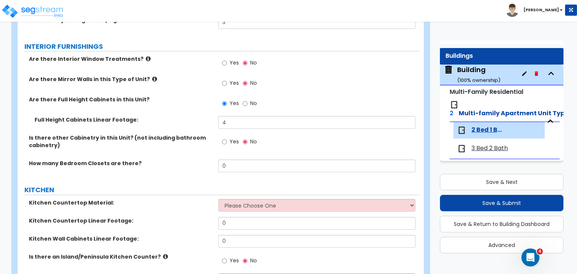
scroll to position [717, 0]
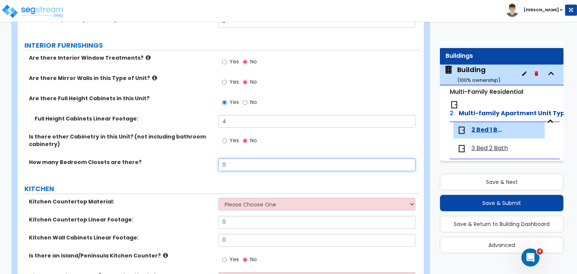
click at [235, 164] on input "0" at bounding box center [316, 165] width 197 height 13
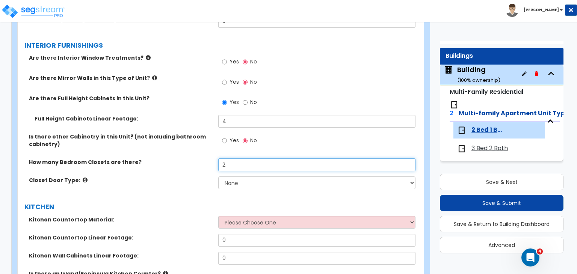
type input "2"
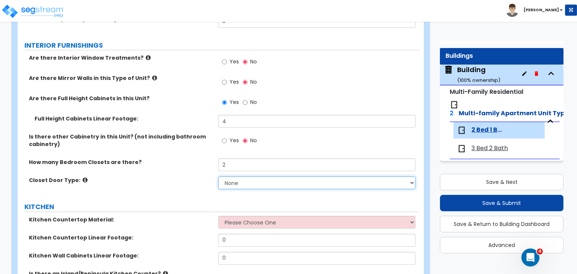
click at [246, 183] on select "None Bi-fold Louvered Doors Bi-fold Panel Doors Sliding Doors Hinged Wood Door" at bounding box center [316, 183] width 197 height 13
select select "3"
click at [218, 177] on select "None Bi-fold Louvered Doors Bi-fold Panel Doors Sliding Doors Hinged Wood Door" at bounding box center [316, 183] width 197 height 13
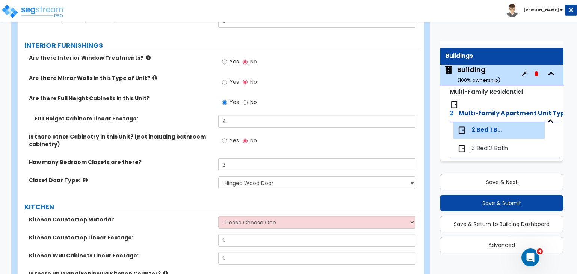
click at [181, 185] on div "Closet Door Type: None Bi-fold Louvered Doors Bi-fold Panel Doors Sliding Doors…" at bounding box center [219, 186] width 402 height 18
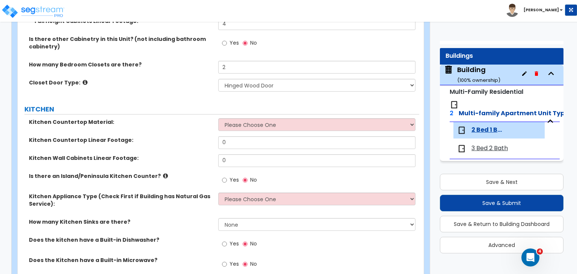
scroll to position [816, 0]
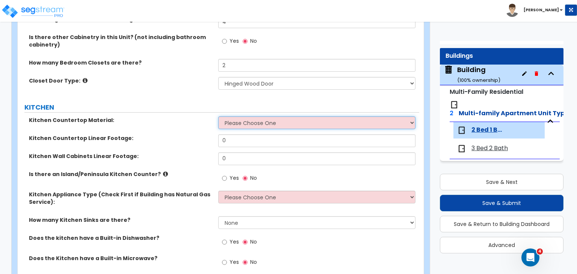
click at [238, 124] on select "Please Choose One Plastic Laminate Solid Surface Stone Quartz Marble Tile Wood …" at bounding box center [316, 123] width 197 height 13
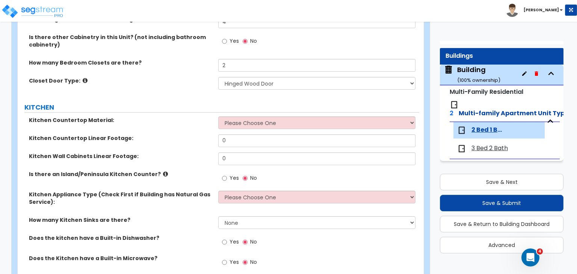
click at [165, 81] on label "Closet Door Type:" at bounding box center [121, 81] width 184 height 8
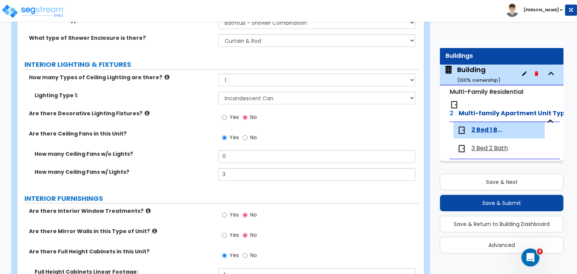
scroll to position [555, 0]
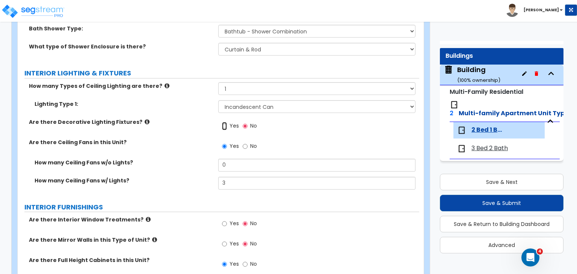
click at [224, 125] on input "Yes" at bounding box center [224, 126] width 5 height 8
radio input "true"
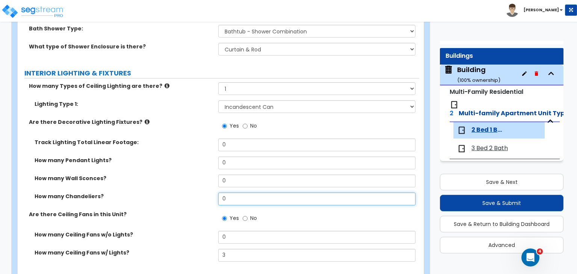
click at [233, 196] on input "0" at bounding box center [316, 199] width 197 height 13
type input "1"
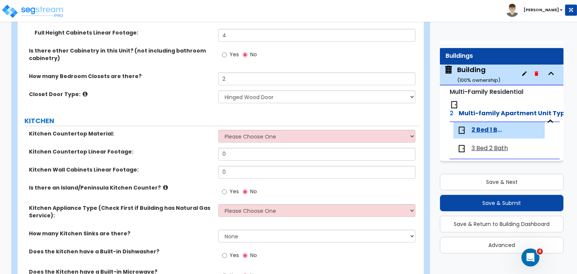
scroll to position [876, 0]
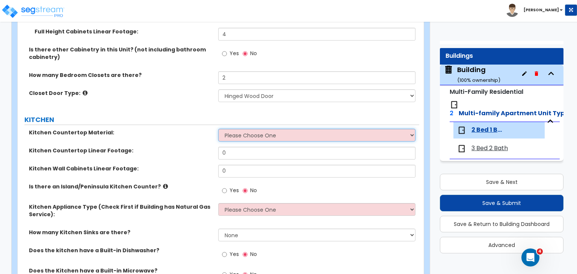
click at [239, 135] on select "Please Choose One Plastic Laminate Solid Surface Stone Quartz Marble Tile Wood …" at bounding box center [316, 135] width 197 height 13
click at [244, 135] on select "Please Choose One Plastic Laminate Solid Surface Stone Quartz Marble Tile Wood …" at bounding box center [316, 135] width 197 height 13
select select "5"
click at [218, 129] on select "Please Choose One Plastic Laminate Solid Surface Stone Quartz Marble Tile Wood …" at bounding box center [316, 135] width 197 height 13
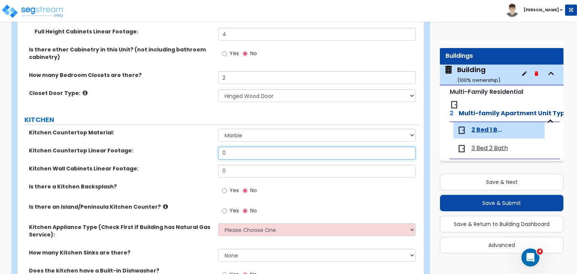
click at [235, 149] on input "0" at bounding box center [316, 153] width 197 height 13
type input "10"
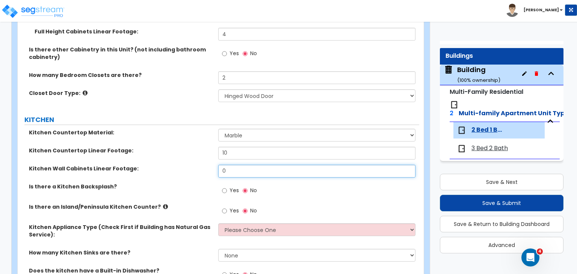
click at [236, 170] on input "0" at bounding box center [316, 171] width 197 height 13
type input "16"
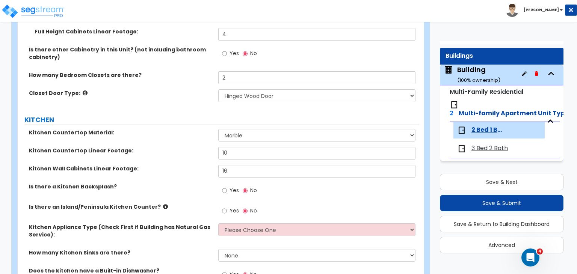
click at [196, 168] on label "Kitchen Wall Cabinets Linear Footage:" at bounding box center [121, 169] width 184 height 8
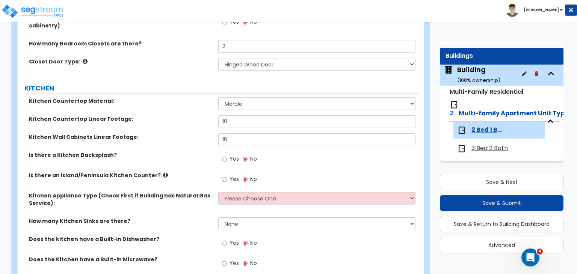
scroll to position [910, 0]
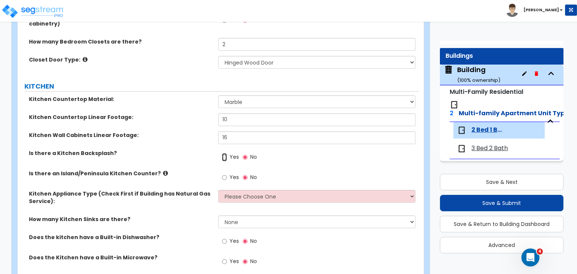
click at [224, 156] on input "Yes" at bounding box center [224, 157] width 5 height 8
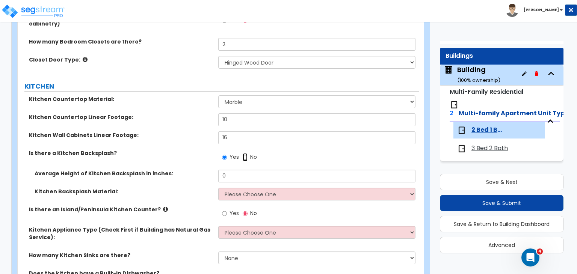
click at [245, 155] on input "No" at bounding box center [245, 157] width 5 height 8
radio input "false"
radio input "true"
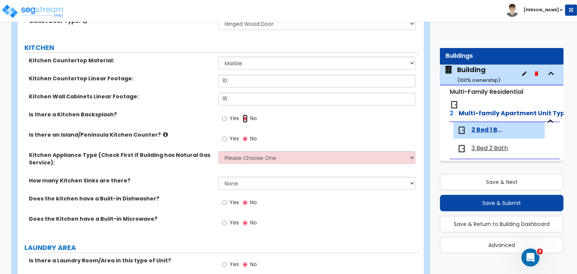
scroll to position [949, 0]
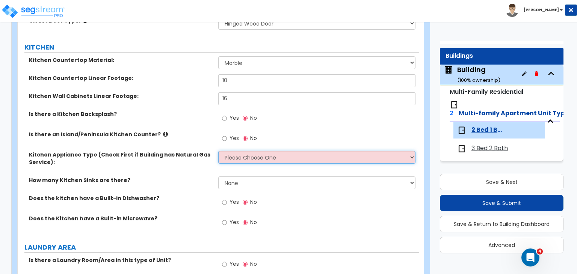
click at [255, 161] on select "Please Choose One Gas Electric" at bounding box center [316, 157] width 197 height 13
select select "1"
click at [218, 151] on select "Please Choose One Gas Electric" at bounding box center [316, 157] width 197 height 13
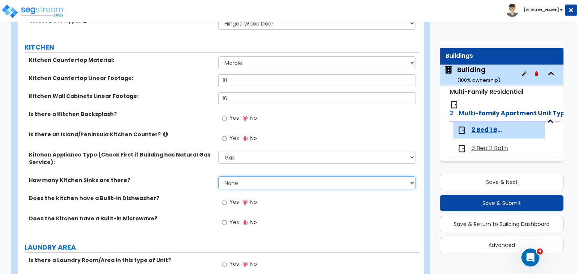
click at [245, 184] on select "None 1 2 3" at bounding box center [316, 183] width 197 height 13
select select "1"
click at [218, 177] on select "None 1 2 3" at bounding box center [316, 183] width 197 height 13
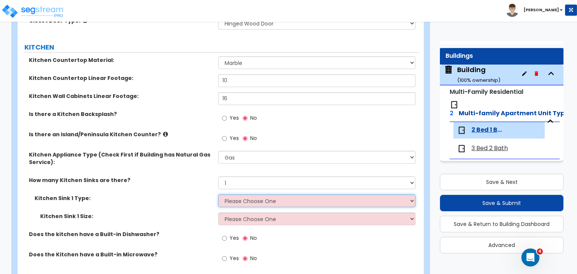
click at [243, 200] on select "Please Choose One Stainless Steel Porcelain Enamel Cast Iron Granite Composite" at bounding box center [316, 201] width 197 height 13
select select "1"
click at [218, 195] on select "Please Choose One Stainless Steel Porcelain Enamel Cast Iron Granite Composite" at bounding box center [316, 201] width 197 height 13
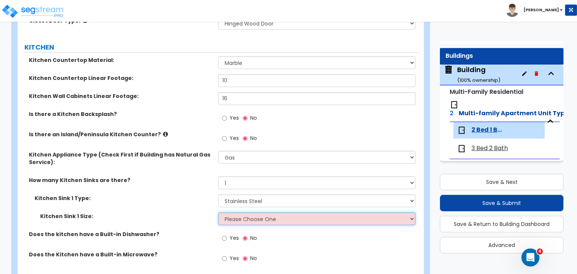
click at [256, 221] on select "Please Choose One Single Sink Double Sink" at bounding box center [316, 219] width 197 height 13
select select "1"
click at [218, 213] on select "Please Choose One Single Sink Double Sink" at bounding box center [316, 219] width 197 height 13
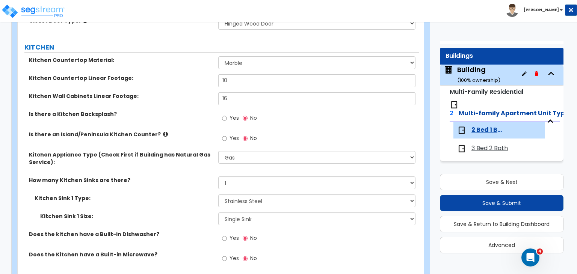
click at [177, 202] on div "Kitchen Sink 1 Type: Please Choose One Stainless Steel Porcelain Enamel Cast Ir…" at bounding box center [219, 204] width 402 height 18
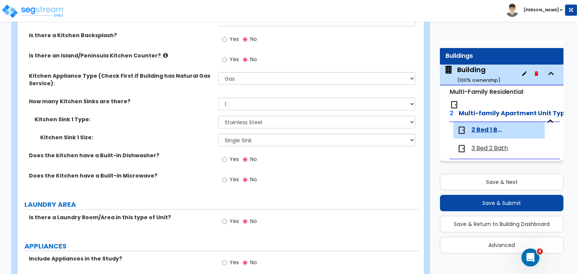
scroll to position [1028, 0]
click at [224, 158] on input "Yes" at bounding box center [224, 159] width 5 height 8
radio input "true"
click at [224, 179] on input "Yes" at bounding box center [224, 180] width 5 height 8
radio input "true"
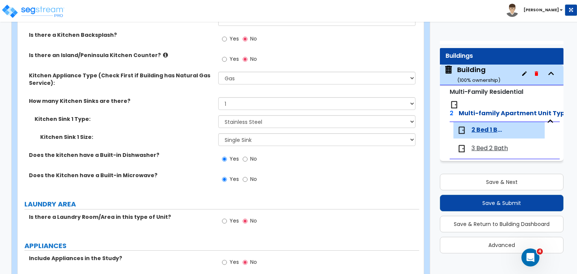
click at [182, 182] on div "Does the Kitchen have a Built-in Microwave? Yes No" at bounding box center [219, 182] width 402 height 20
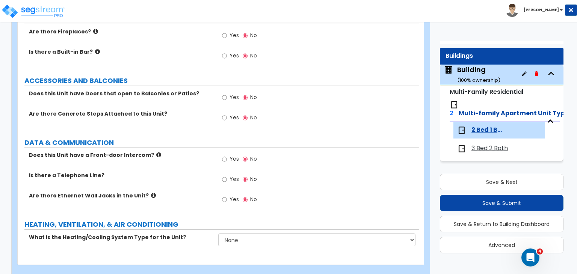
scroll to position [1307, 0]
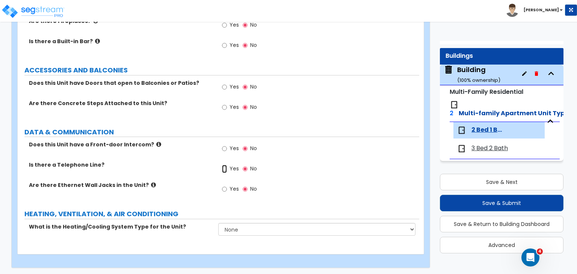
click at [222, 165] on input "Yes" at bounding box center [224, 169] width 5 height 8
radio input "true"
click at [224, 189] on input "Yes" at bounding box center [224, 189] width 5 height 8
radio input "true"
click at [189, 187] on label "Are there Ethernet Wall Jacks in the Unit?" at bounding box center [121, 186] width 184 height 8
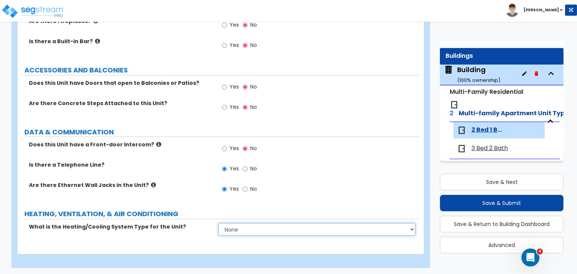
click at [243, 227] on select "None Heat Only Centralized Heating & Cooling Thru Wall Air Conditioners Mini Sp…" at bounding box center [316, 229] width 197 height 13
select select "2"
click at [218, 223] on select "None Heat Only Centralized Heating & Cooling Thru Wall Air Conditioners Mini Sp…" at bounding box center [316, 229] width 197 height 13
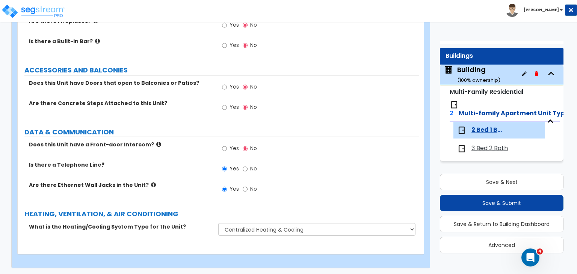
click at [188, 193] on div "Are there Ethernet Wall Jacks in the Unit? Yes No" at bounding box center [219, 192] width 402 height 20
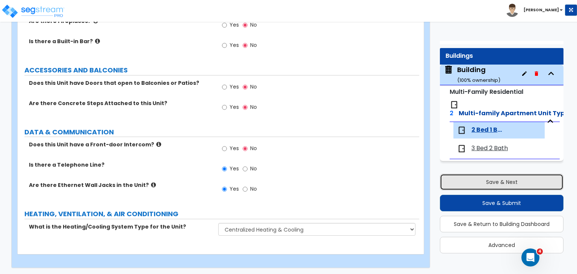
click at [461, 183] on button "Save & Next" at bounding box center [502, 182] width 124 height 17
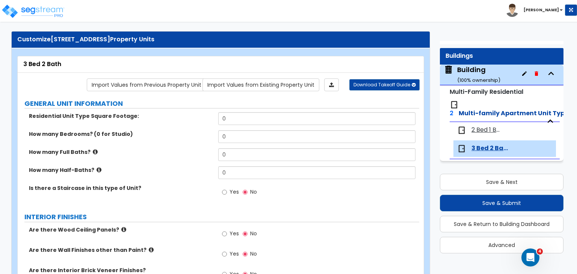
scroll to position [0, 0]
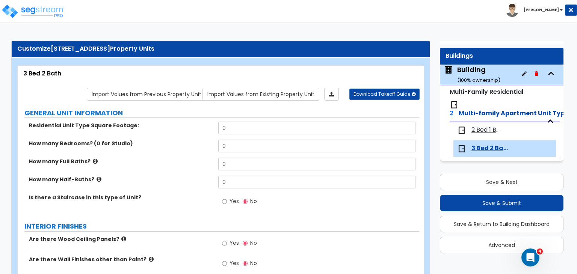
click at [23, 71] on div "3 Bed 2 Bath" at bounding box center [221, 74] width 406 height 17
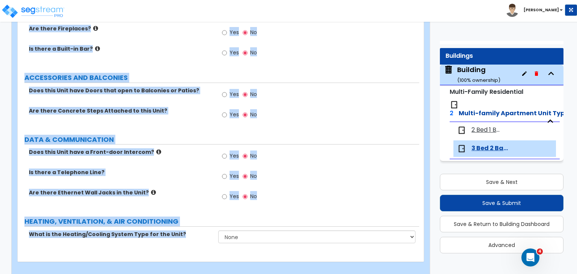
scroll to position [926, 0]
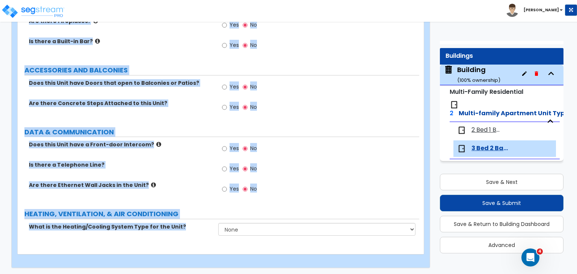
drag, startPoint x: 23, startPoint y: 71, endPoint x: 577, endPoint y: 292, distance: 595.9
copy div "3 Bed 2 Bath Import Values from Previous Property Unit Import Values from Exist…"
click at [171, 129] on label "DATA & COMMUNICATION" at bounding box center [221, 132] width 395 height 10
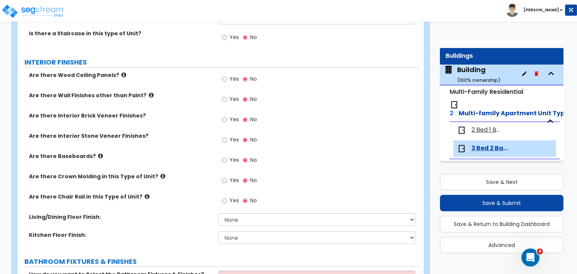
scroll to position [0, 0]
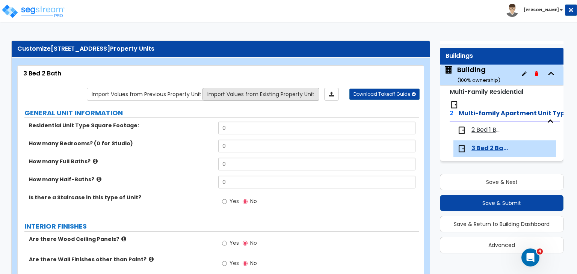
click at [225, 93] on link "Import Values from Existing Property Unit" at bounding box center [261, 94] width 117 height 13
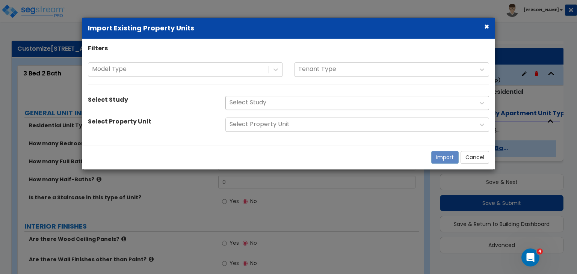
click at [257, 104] on div at bounding box center [351, 103] width 242 height 10
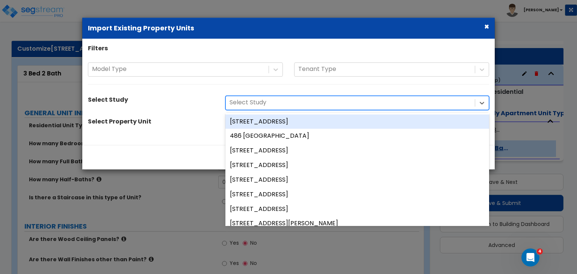
click at [269, 123] on div "[STREET_ADDRESS]" at bounding box center [358, 122] width 264 height 15
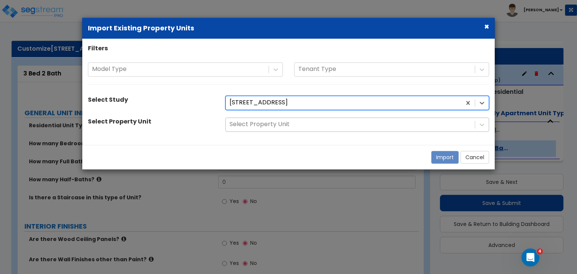
click at [278, 122] on div at bounding box center [351, 125] width 242 height 10
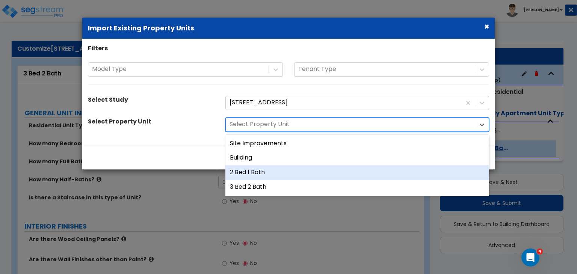
click at [270, 169] on div "2 Bed 1 Bath" at bounding box center [358, 172] width 264 height 15
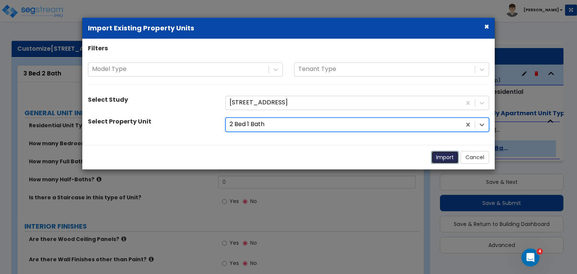
click at [441, 158] on button "Import" at bounding box center [444, 157] width 27 height 13
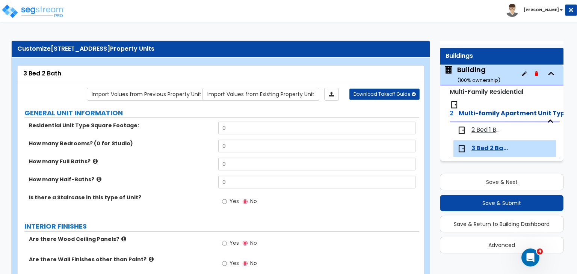
type input "1150"
type input "2"
type input "1"
radio input "true"
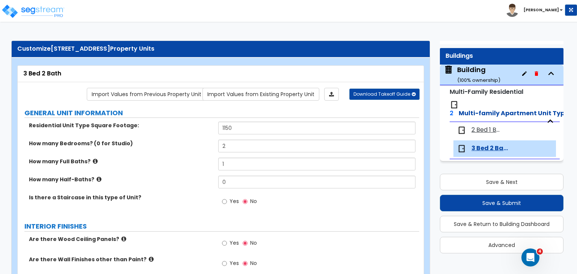
select select "2"
select select "1"
radio input "true"
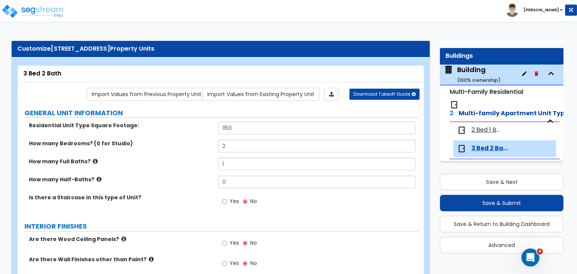
radio input "true"
type input "2"
select select "5"
type input "10"
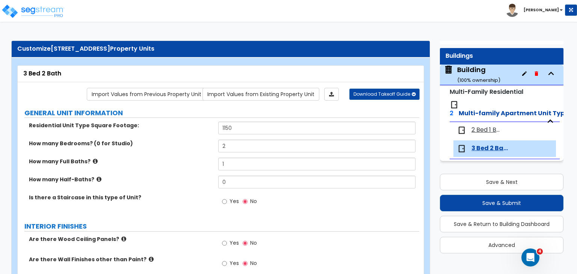
type input "16"
select select "1"
radio input "true"
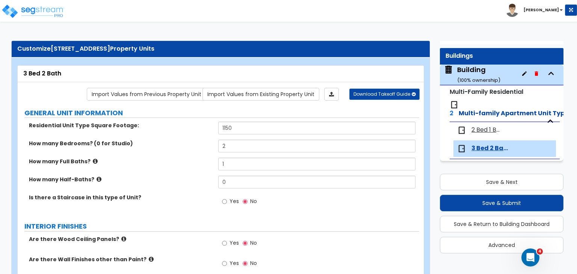
radio input "true"
select select "2"
select select "1"
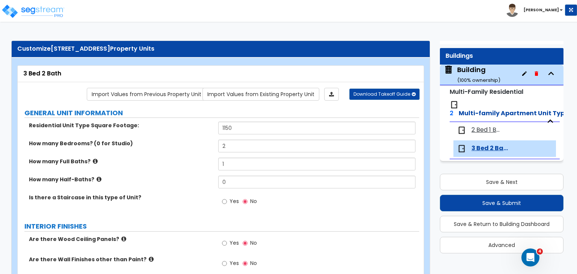
select select "1"
select select "2"
select select "1"
select select "5"
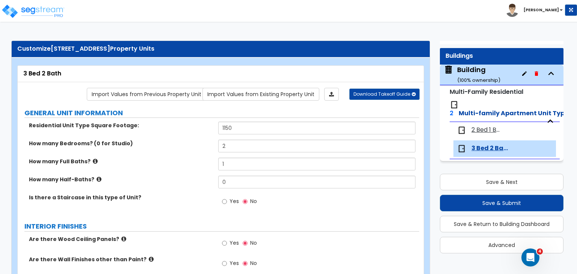
select select "3"
select select "1"
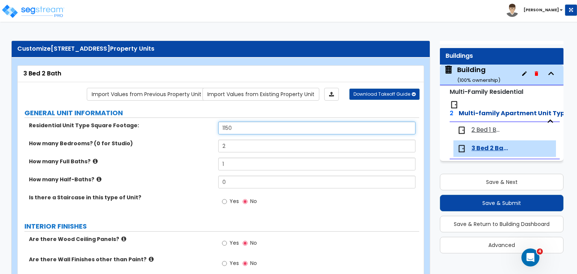
click at [237, 127] on input "1150" at bounding box center [316, 128] width 197 height 13
type input "1,750"
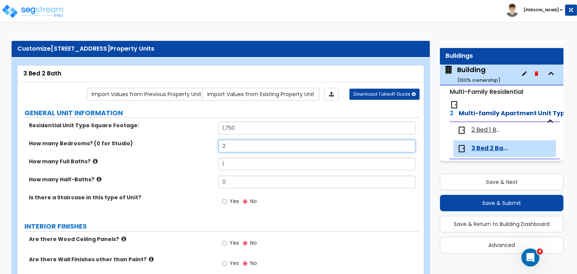
click at [238, 146] on input "2" at bounding box center [316, 146] width 197 height 13
type input "3"
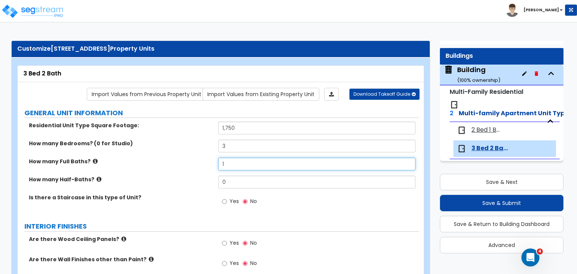
click at [239, 163] on input "1" at bounding box center [316, 164] width 197 height 13
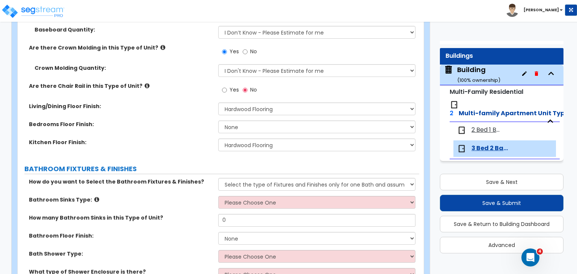
scroll to position [330, 0]
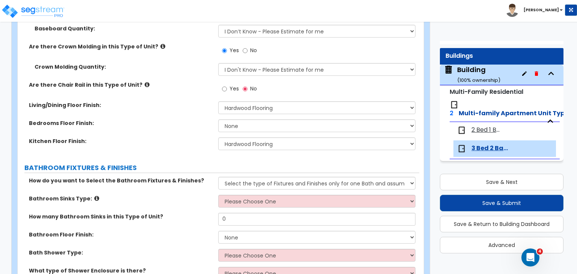
type input "2"
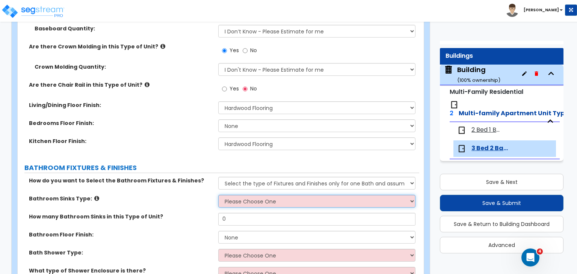
click at [244, 201] on select "Please Choose One Wall-mounted Pedestal-mounted Vanity-mounted" at bounding box center [316, 201] width 197 height 13
select select "1"
click at [218, 195] on select "Please Choose One Wall-mounted Pedestal-mounted Vanity-mounted" at bounding box center [316, 201] width 197 height 13
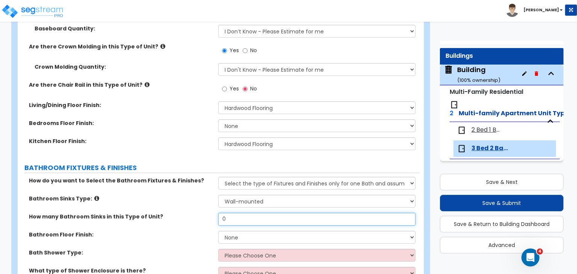
click at [240, 220] on input "0" at bounding box center [316, 219] width 197 height 13
type input "2"
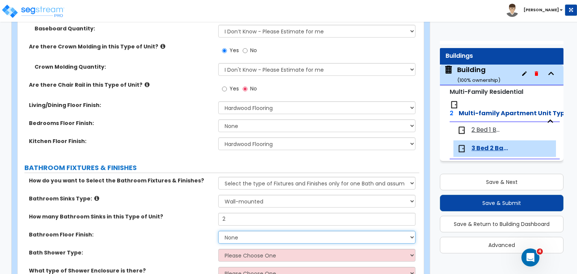
click at [241, 237] on select "None Tile Flooring Hardwood Flooring Resilient Laminate Flooring VCT Flooring S…" at bounding box center [316, 237] width 197 height 13
select select "2"
click at [218, 231] on select "None Tile Flooring Hardwood Flooring Resilient Laminate Flooring VCT Flooring S…" at bounding box center [316, 237] width 197 height 13
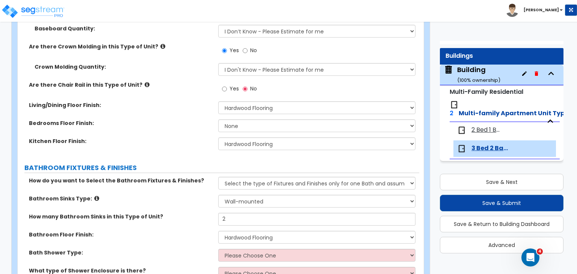
click at [185, 210] on div "Bathroom Sinks Type: Please Choose One Wall-mounted Pedestal-mounted Vanity-mou…" at bounding box center [219, 204] width 402 height 18
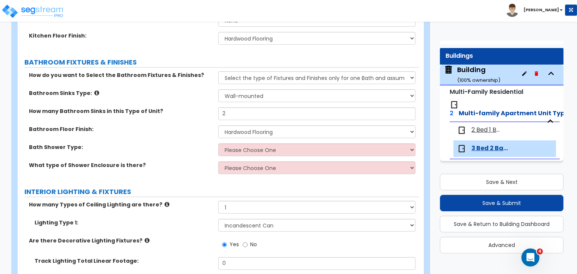
scroll to position [442, 0]
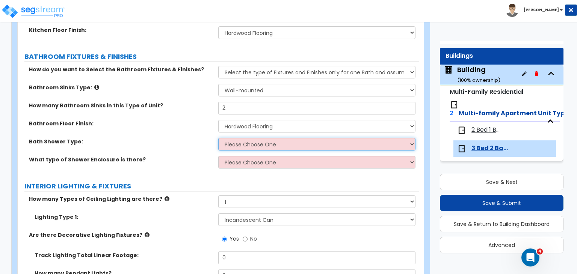
click at [239, 145] on select "Please Choose One Standalone Shower Bathtub - Shower Combination" at bounding box center [316, 144] width 197 height 13
select select "1"
click at [218, 138] on select "Please Choose One Standalone Shower Bathtub - Shower Combination" at bounding box center [316, 144] width 197 height 13
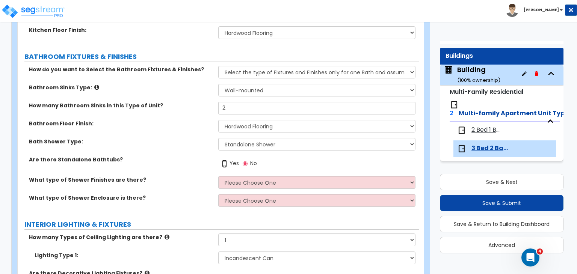
click at [224, 163] on input "Yes" at bounding box center [224, 164] width 5 height 8
radio input "true"
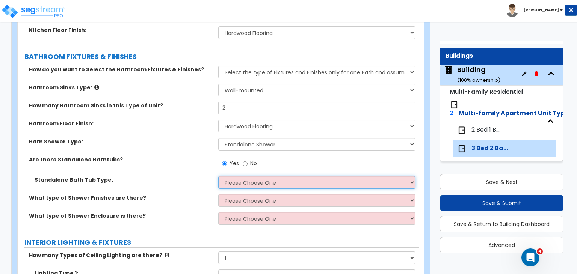
click at [233, 178] on select "Please Choose One Freestanding Bathtub Recessed Bathtub Walk-in Bathtub" at bounding box center [316, 182] width 197 height 13
select select "1"
click at [218, 176] on select "Please Choose One Freestanding Bathtub Recessed Bathtub Walk-in Bathtub" at bounding box center [316, 182] width 197 height 13
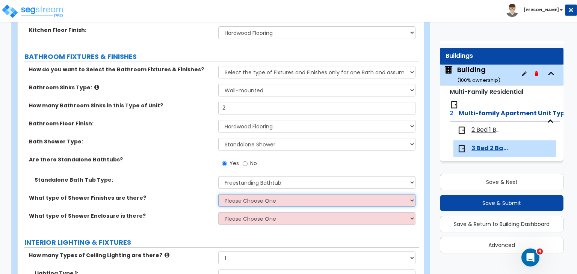
click at [245, 200] on select "Please Choose One Plastic Tile Stone" at bounding box center [316, 200] width 197 height 13
select select "2"
click at [218, 194] on select "Please Choose One Plastic Tile Stone" at bounding box center [316, 200] width 197 height 13
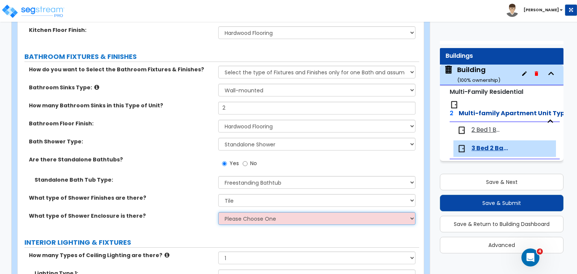
click at [240, 213] on select "Please Choose One Curtain & Rod Glass Sliding Doors Glass Hinged Doors" at bounding box center [316, 218] width 197 height 13
select select "2"
click at [218, 212] on select "Please Choose One Curtain & Rod Glass Sliding Doors Glass Hinged Doors" at bounding box center [316, 218] width 197 height 13
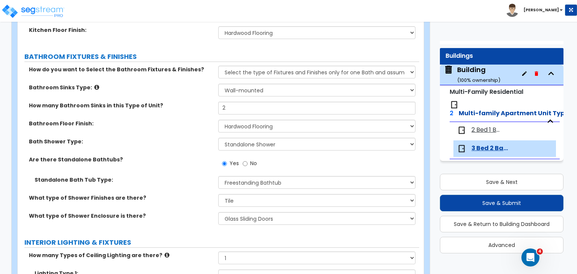
click at [188, 186] on div "Standalone Bath Tub Type: Please Choose One Freestanding Bathtub Recessed Batht…" at bounding box center [219, 185] width 402 height 18
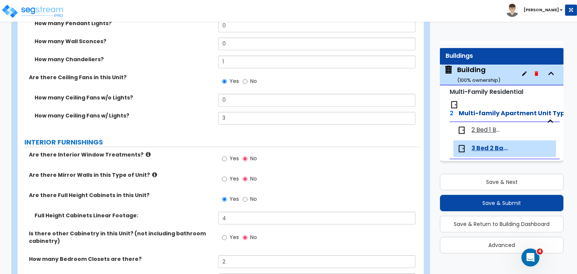
scroll to position [749, 0]
click at [234, 117] on input "3" at bounding box center [316, 118] width 197 height 13
type input "4"
click at [194, 125] on div "How many Ceiling Fans w/ Lights? 4" at bounding box center [219, 121] width 402 height 18
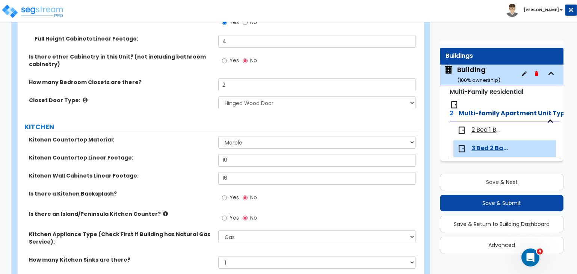
scroll to position [925, 0]
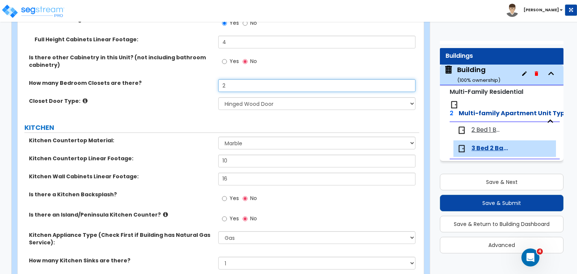
click at [229, 86] on input "2" at bounding box center [316, 85] width 197 height 13
type input "3"
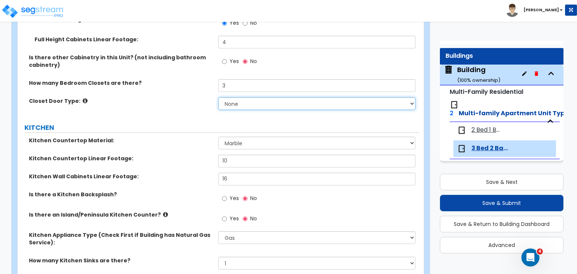
click at [236, 106] on select "None Bi-fold Louvered Doors Bi-fold Panel Doors Sliding Doors Hinged Wood Door" at bounding box center [316, 103] width 197 height 13
select select "3"
click at [218, 97] on select "None Bi-fold Louvered Doors Bi-fold Panel Doors Sliding Doors Hinged Wood Door" at bounding box center [316, 103] width 197 height 13
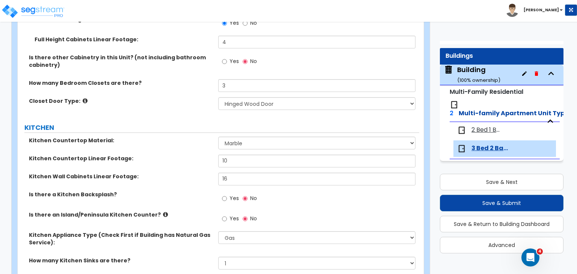
click at [176, 100] on label "Closet Door Type:" at bounding box center [121, 101] width 184 height 8
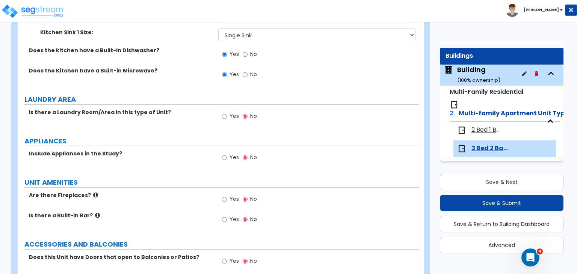
scroll to position [1198, 0]
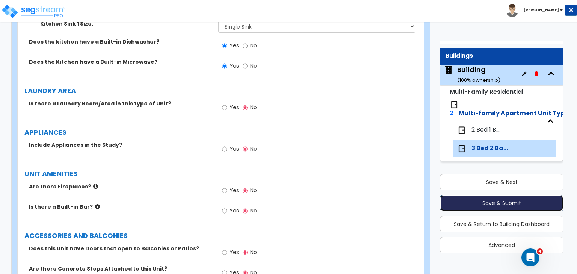
click at [486, 200] on button "Save & Submit" at bounding box center [502, 203] width 124 height 17
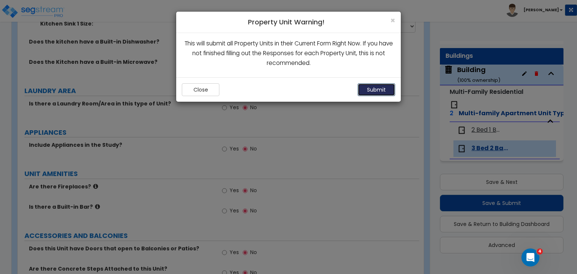
click at [383, 91] on button "Submit" at bounding box center [377, 89] width 38 height 13
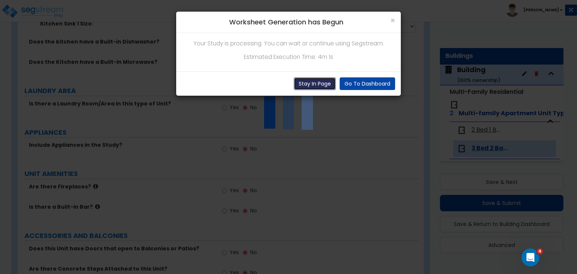
click at [319, 83] on button "Stay In Page" at bounding box center [315, 83] width 42 height 13
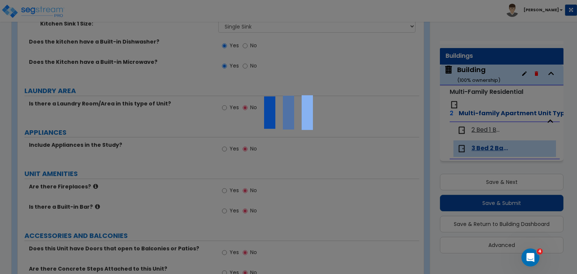
click at [319, 83] on img at bounding box center [288, 112] width 75 height 75
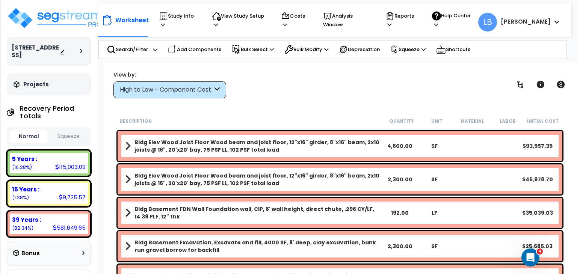
click at [185, 92] on div "High to Low - Component Cost" at bounding box center [166, 90] width 93 height 9
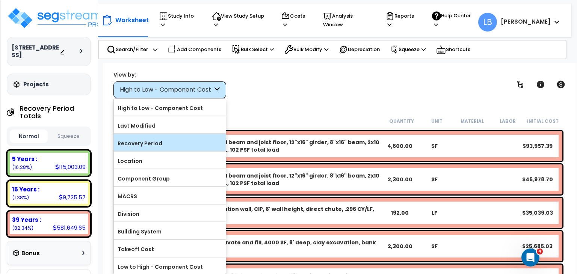
click at [162, 139] on label "Recovery Period" at bounding box center [170, 143] width 112 height 11
click at [0, 0] on input "Recovery Period" at bounding box center [0, 0] width 0 height 0
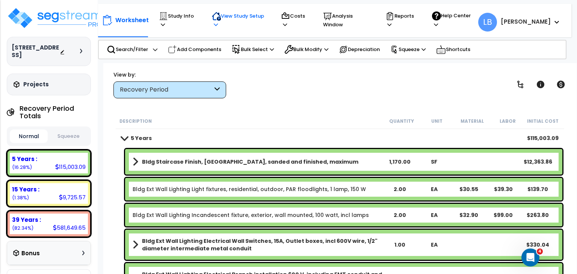
click at [243, 18] on p "View Study Setup" at bounding box center [239, 20] width 55 height 17
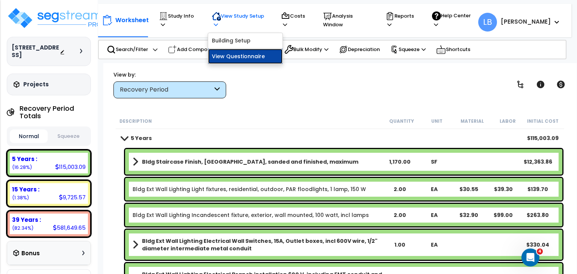
click at [248, 49] on link "View Questionnaire" at bounding box center [245, 56] width 74 height 15
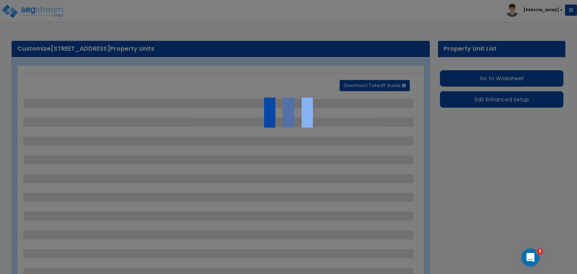
select select "2"
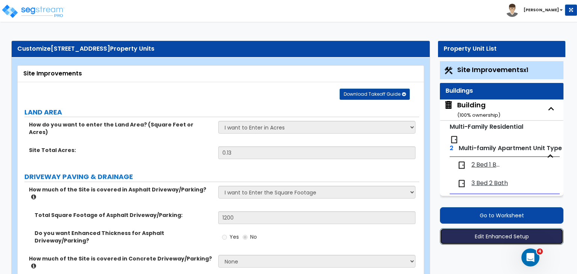
click at [489, 236] on button "Edit Enhanced Setup" at bounding box center [502, 237] width 124 height 17
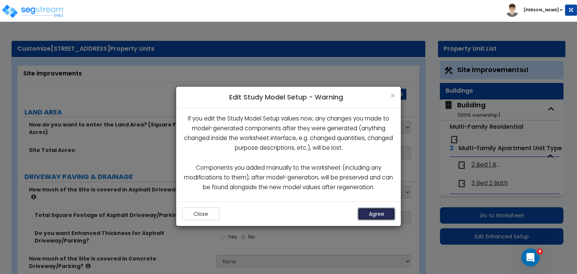
click at [377, 215] on button "Agree" at bounding box center [377, 214] width 38 height 13
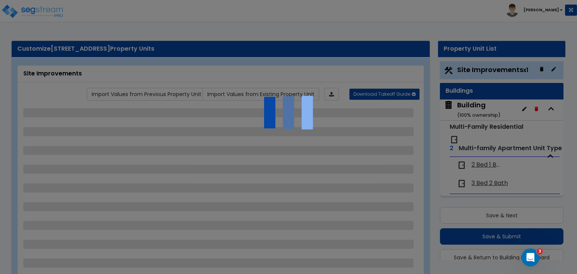
scroll to position [1, 0]
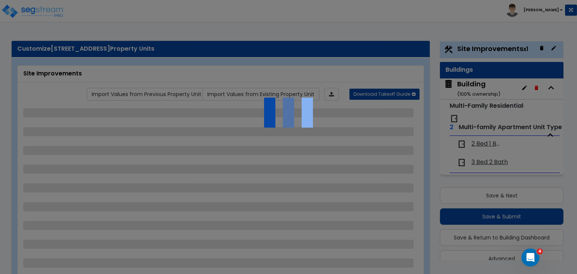
select select "2"
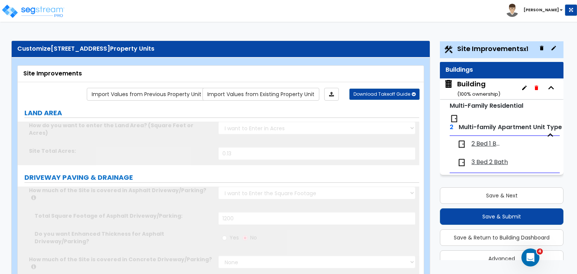
scroll to position [0, 0]
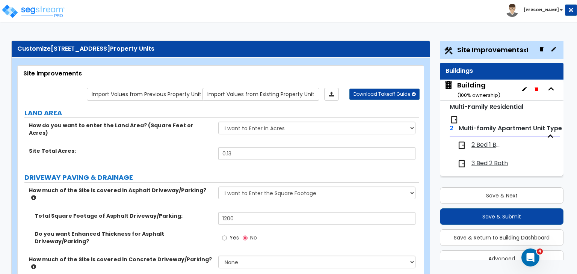
click at [475, 144] on span "2 Bed 1 Bath" at bounding box center [488, 145] width 32 height 9
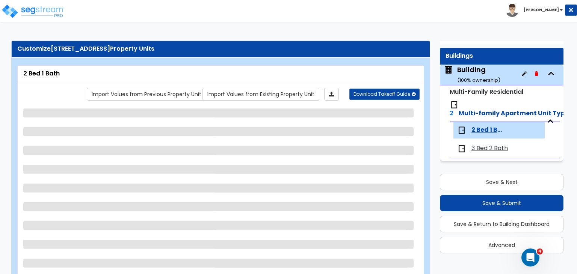
select select "1"
select select "2"
select select "1"
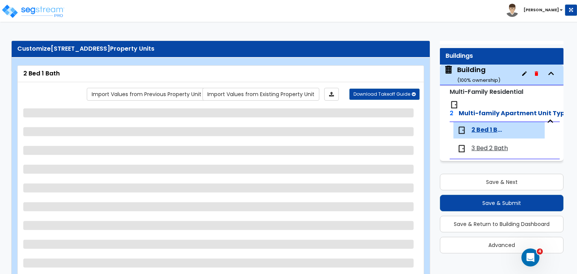
select select "1"
select select "2"
select select "1"
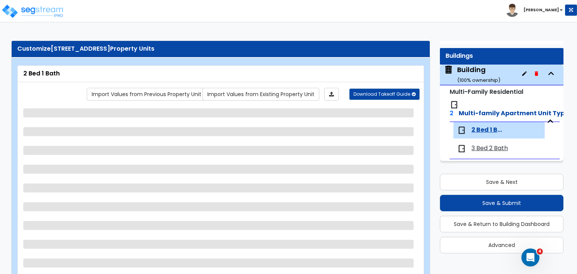
select select "5"
select select "3"
select select "5"
select select "1"
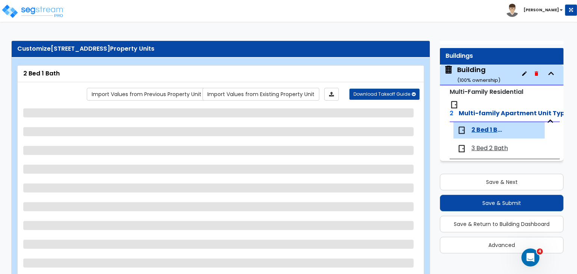
select select "1"
select select "2"
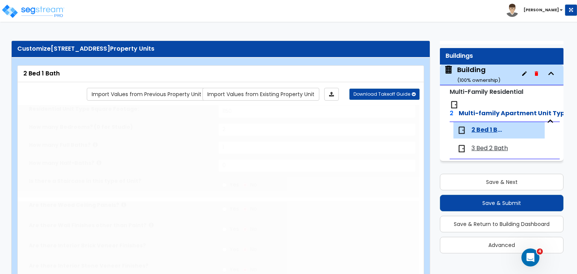
type input "3"
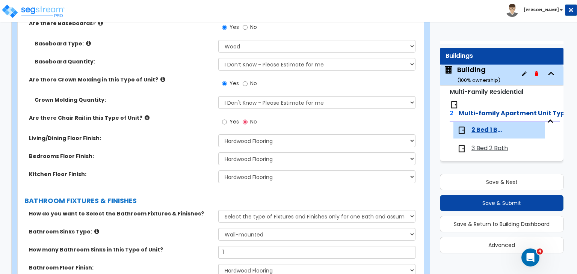
scroll to position [298, 0]
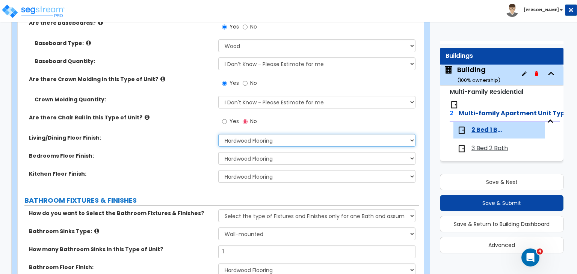
click at [228, 139] on select "None Tile Flooring Hardwood Flooring Resilient Laminate Flooring VCT Flooring S…" at bounding box center [316, 140] width 197 height 13
select select "3"
click at [218, 134] on select "None Tile Flooring Hardwood Flooring Resilient Laminate Flooring VCT Flooring S…" at bounding box center [316, 140] width 197 height 13
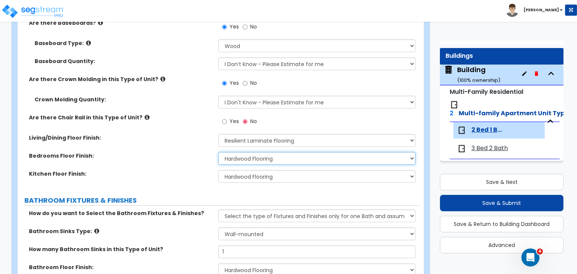
click at [245, 159] on select "None Tile Flooring Hardwood Flooring Resilient Laminate Flooring VCT Flooring S…" at bounding box center [316, 158] width 197 height 13
select select "3"
click at [218, 152] on select "None Tile Flooring Hardwood Flooring Resilient Laminate Flooring VCT Flooring S…" at bounding box center [316, 158] width 197 height 13
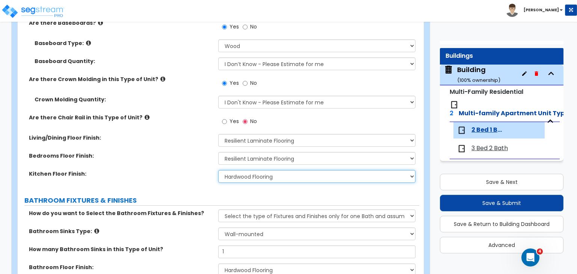
click at [248, 178] on select "None Tile Flooring Hardwood Flooring Resilient Laminate Flooring VCT Flooring S…" at bounding box center [316, 176] width 197 height 13
select select "3"
click at [218, 170] on select "None Tile Flooring Hardwood Flooring Resilient Laminate Flooring VCT Flooring S…" at bounding box center [316, 176] width 197 height 13
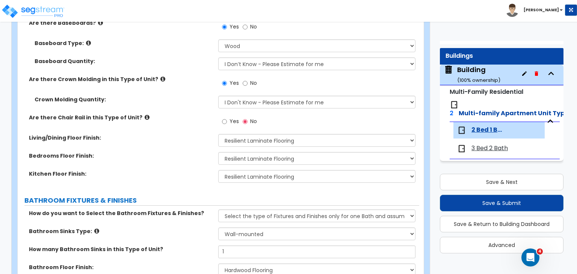
click at [172, 180] on div "Kitchen Floor Finish: None Tile Flooring Hardwood Flooring Resilient Laminate F…" at bounding box center [219, 179] width 402 height 18
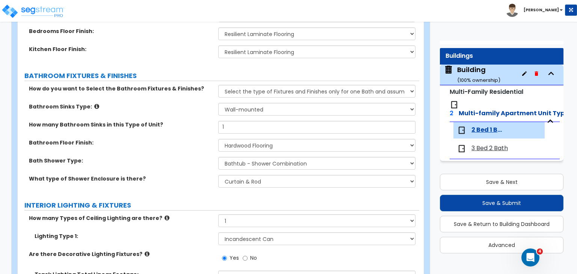
scroll to position [422, 0]
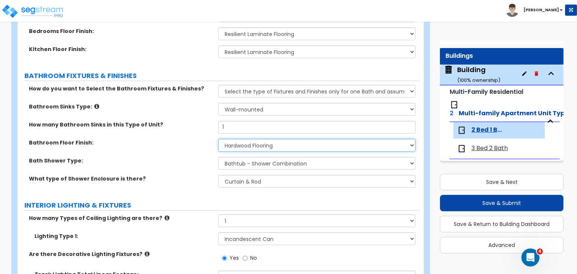
click at [234, 145] on select "None Tile Flooring Hardwood Flooring Resilient Laminate Flooring VCT Flooring S…" at bounding box center [316, 145] width 197 height 13
select select "3"
click at [218, 139] on select "None Tile Flooring Hardwood Flooring Resilient Laminate Flooring VCT Flooring S…" at bounding box center [316, 145] width 197 height 13
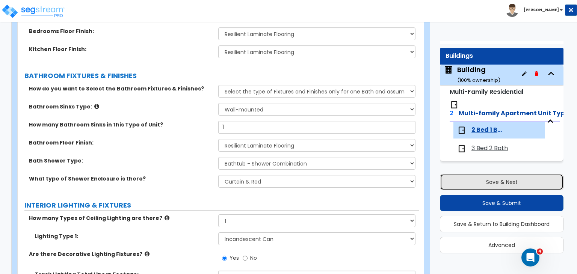
click at [466, 181] on button "Save & Next" at bounding box center [502, 182] width 124 height 17
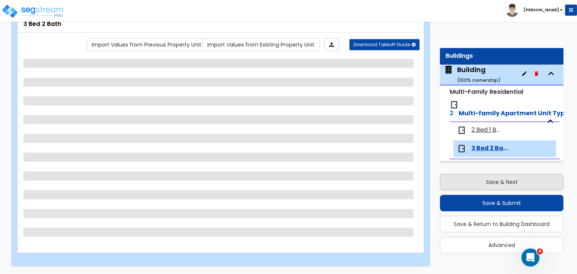
select select "1"
select select "2"
select select "1"
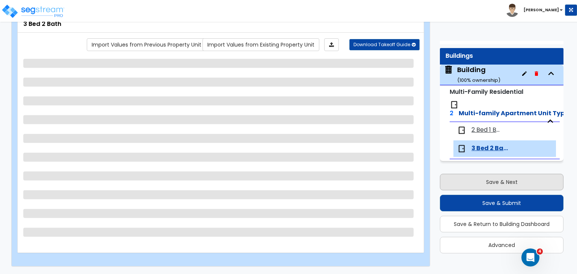
select select "2"
select select "1"
select select "2"
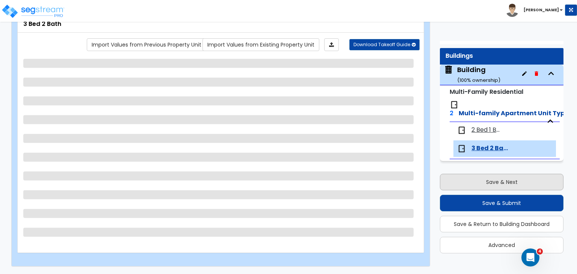
select select "1"
select select "5"
select select "3"
select select "5"
select select "1"
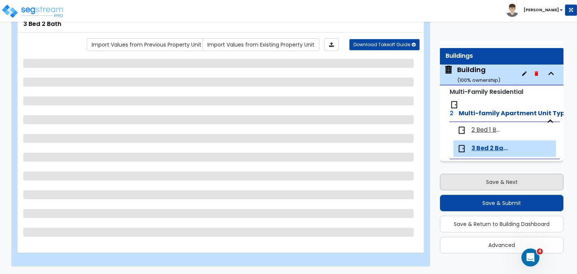
select select "1"
select select "2"
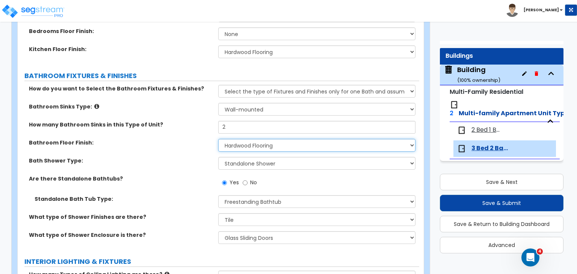
click at [242, 145] on select "None Tile Flooring Hardwood Flooring Resilient Laminate Flooring VCT Flooring S…" at bounding box center [316, 145] width 197 height 13
click at [250, 144] on select "None Tile Flooring Hardwood Flooring Resilient Laminate Flooring VCT Flooring S…" at bounding box center [316, 145] width 197 height 13
select select "3"
click at [218, 139] on select "None Tile Flooring Hardwood Flooring Resilient Laminate Flooring VCT Flooring S…" at bounding box center [316, 145] width 197 height 13
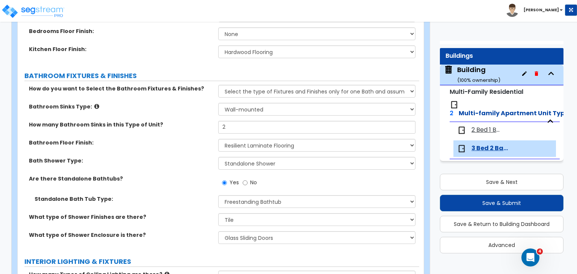
click at [179, 157] on label "Bath Shower Type:" at bounding box center [121, 161] width 184 height 8
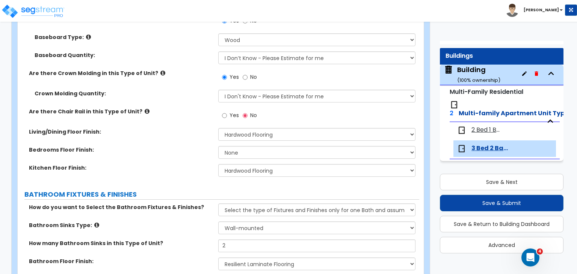
scroll to position [303, 0]
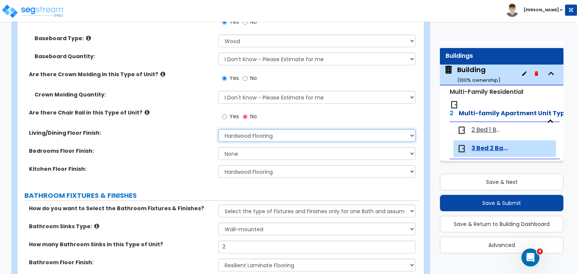
click at [243, 134] on select "None Tile Flooring Hardwood Flooring Resilient Laminate Flooring VCT Flooring S…" at bounding box center [316, 135] width 197 height 13
select select "3"
click at [218, 129] on select "None Tile Flooring Hardwood Flooring Resilient Laminate Flooring VCT Flooring S…" at bounding box center [316, 135] width 197 height 13
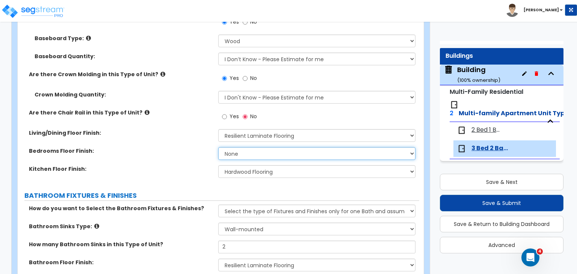
click at [249, 154] on select "None Tile Flooring Hardwood Flooring Resilient Laminate Flooring VCT Flooring S…" at bounding box center [316, 153] width 197 height 13
select select "3"
click at [218, 147] on select "None Tile Flooring Hardwood Flooring Resilient Laminate Flooring VCT Flooring S…" at bounding box center [316, 153] width 197 height 13
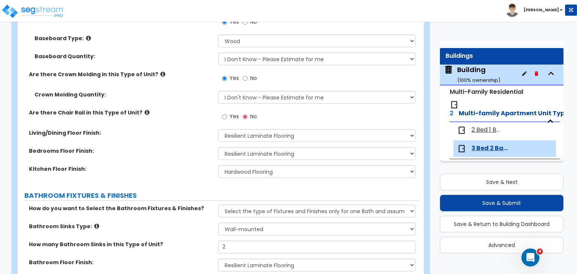
click at [259, 197] on label "BATHROOM FIXTURES & FINISHES" at bounding box center [221, 196] width 395 height 10
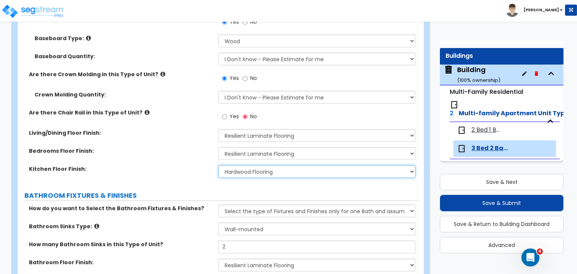
click at [255, 170] on select "None Tile Flooring Hardwood Flooring Resilient Laminate Flooring VCT Flooring S…" at bounding box center [316, 171] width 197 height 13
select select "3"
click at [218, 165] on select "None Tile Flooring Hardwood Flooring Resilient Laminate Flooring VCT Flooring S…" at bounding box center [316, 171] width 197 height 13
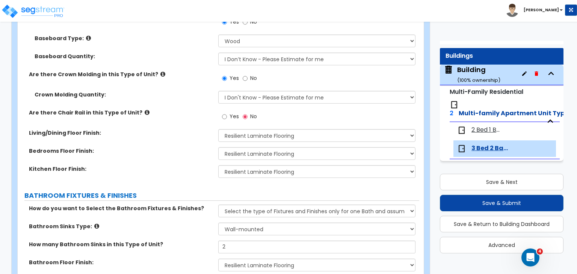
click at [186, 166] on label "Kitchen Floor Finish:" at bounding box center [121, 169] width 184 height 8
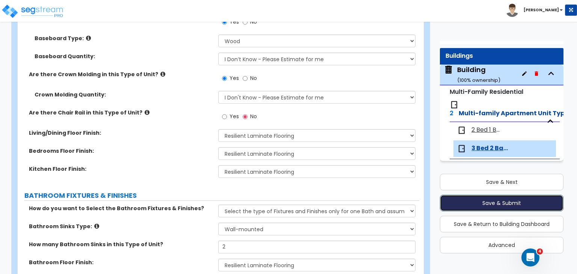
click at [460, 202] on button "Save & Submit" at bounding box center [502, 203] width 124 height 17
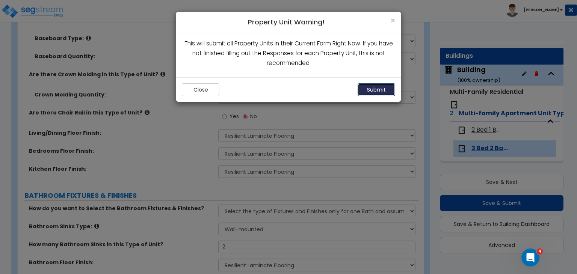
click at [375, 88] on button "Submit" at bounding box center [377, 89] width 38 height 13
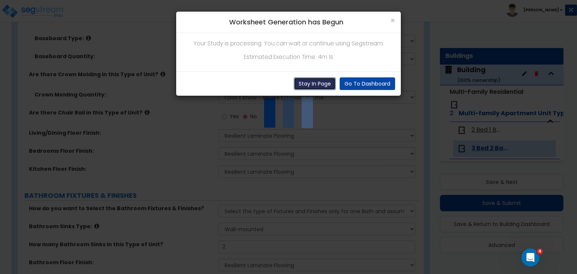
click at [318, 85] on button "Stay In Page" at bounding box center [315, 83] width 42 height 13
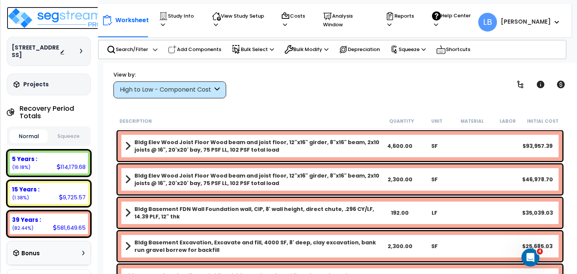
click at [66, 16] on img at bounding box center [56, 18] width 98 height 23
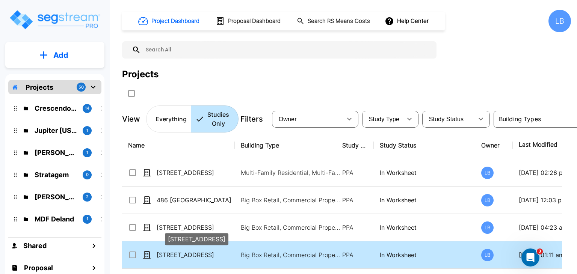
click at [196, 253] on p "[STREET_ADDRESS]" at bounding box center [194, 255] width 75 height 9
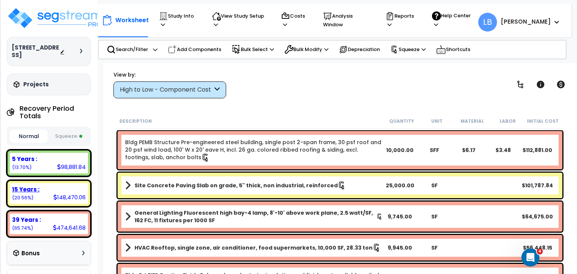
click at [62, 186] on div "15 Years :" at bounding box center [49, 190] width 74 height 8
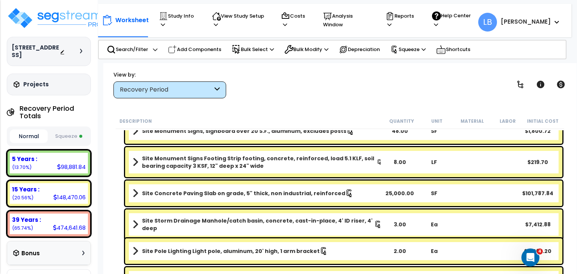
scroll to position [589, 0]
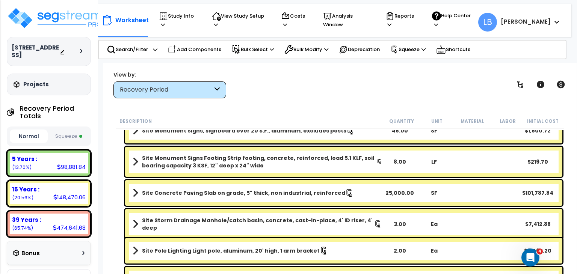
click at [369, 190] on link "Site Concrete Paving Slab on grade, 5" thick, non industrial, reinforced" at bounding box center [258, 193] width 250 height 11
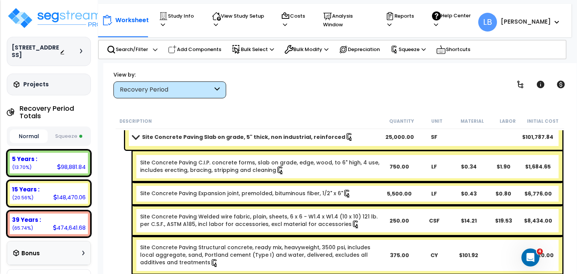
scroll to position [650, 0]
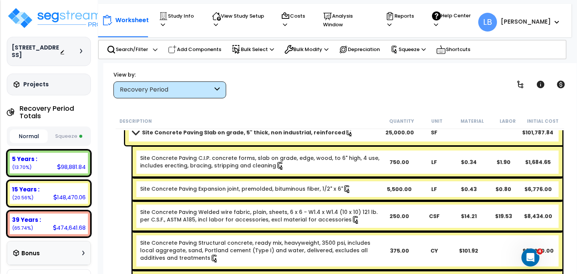
click at [286, 134] on b "Site Concrete Paving Slab on grade, 5" thick, non industrial, reinforced" at bounding box center [243, 133] width 203 height 8
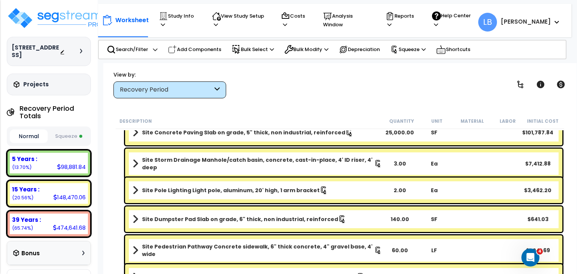
click at [286, 134] on b "Site Concrete Paving Slab on grade, 5" thick, non industrial, reinforced" at bounding box center [243, 133] width 203 height 8
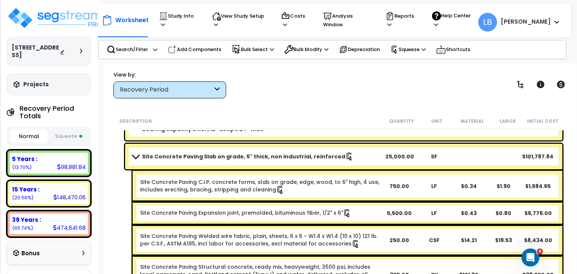
scroll to position [625, 0]
click at [212, 158] on b "Site Concrete Paving Slab on grade, 5" thick, non industrial, reinforced" at bounding box center [243, 157] width 203 height 8
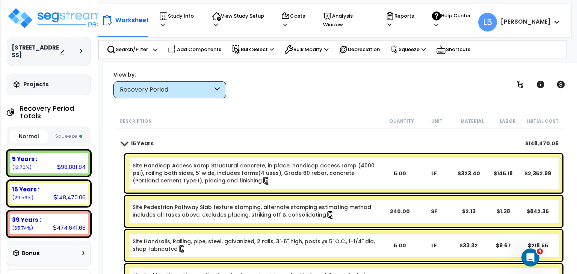
scroll to position [3, 0]
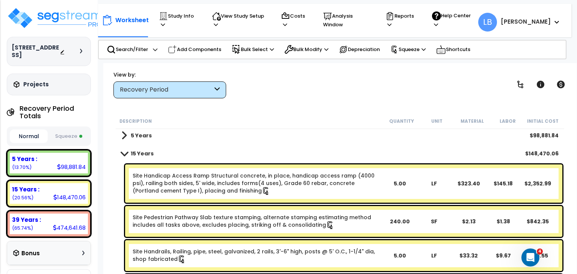
click at [149, 153] on b "15 Years" at bounding box center [142, 154] width 23 height 8
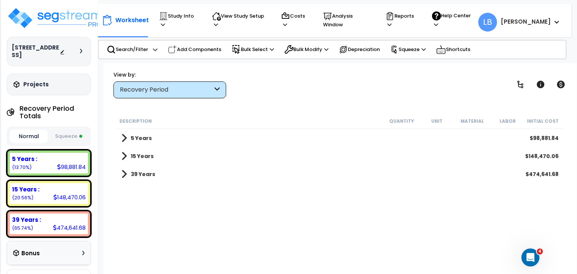
scroll to position [0, 0]
